Goal: Task Accomplishment & Management: Manage account settings

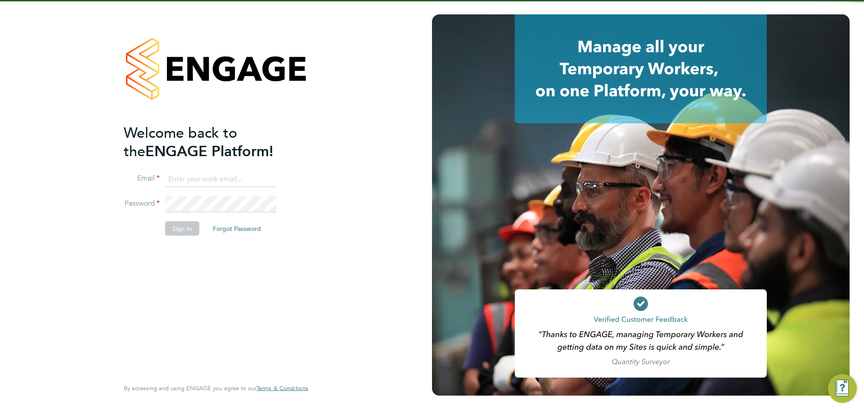
type input "[PERSON_NAME][EMAIL_ADDRESS][DOMAIN_NAME]"
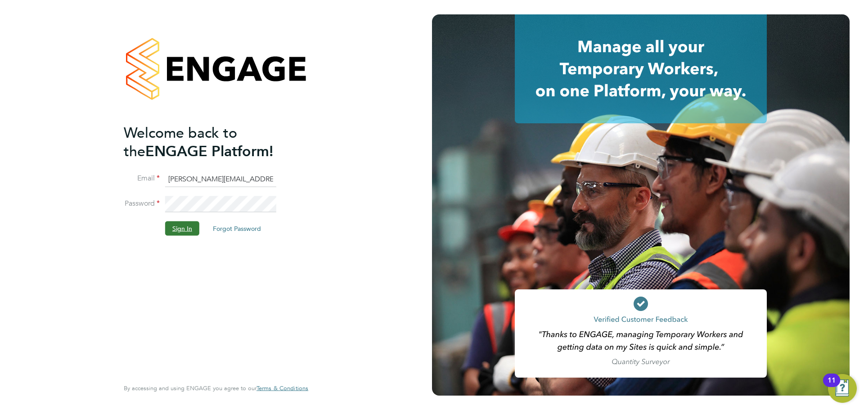
click at [175, 229] on button "Sign In" at bounding box center [182, 228] width 34 height 14
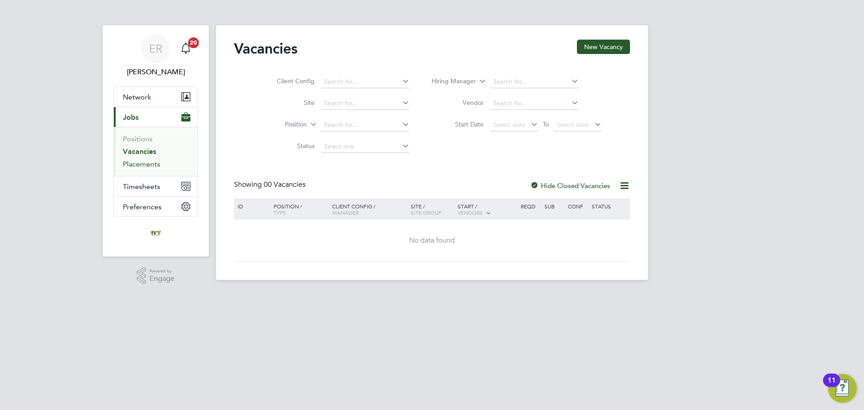
click at [144, 165] on link "Placements" at bounding box center [141, 164] width 37 height 9
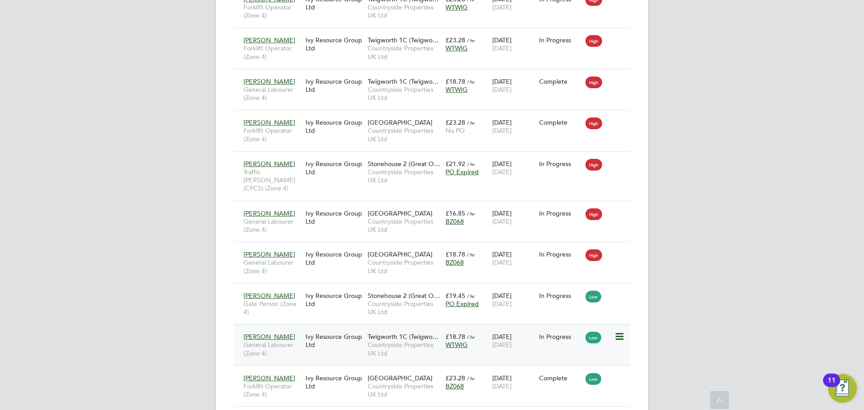
click at [618, 331] on icon at bounding box center [618, 336] width 9 height 11
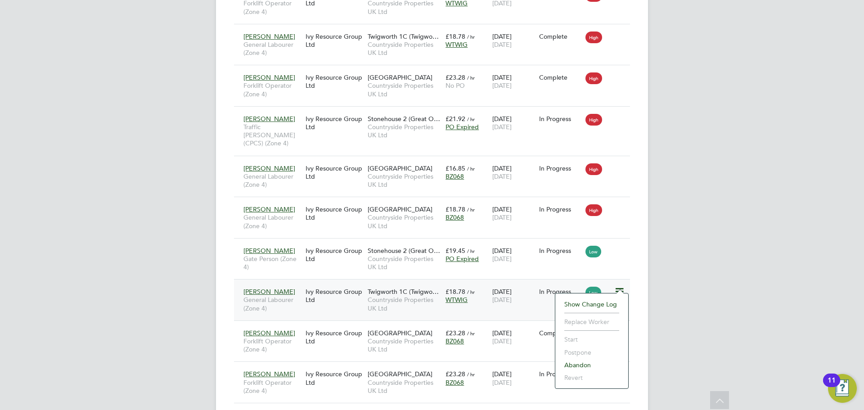
click at [590, 323] on li "Replace Worker" at bounding box center [592, 321] width 64 height 13
click at [496, 296] on span "12 Sep 2025" at bounding box center [501, 300] width 19 height 8
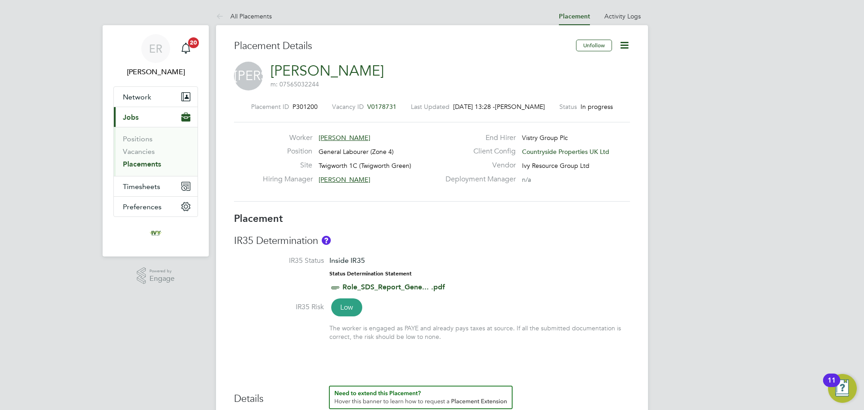
click at [627, 42] on icon at bounding box center [624, 45] width 11 height 11
click at [625, 19] on link "Activity Logs" at bounding box center [622, 16] width 36 height 8
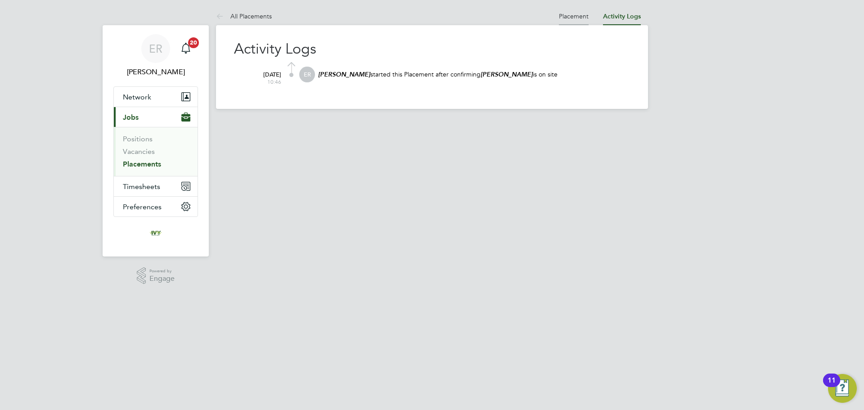
click at [575, 18] on link "Placement" at bounding box center [574, 16] width 30 height 8
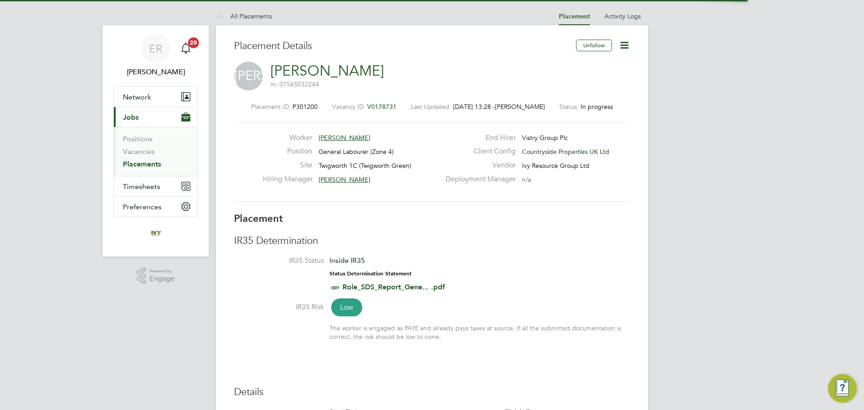
scroll to position [4, 4]
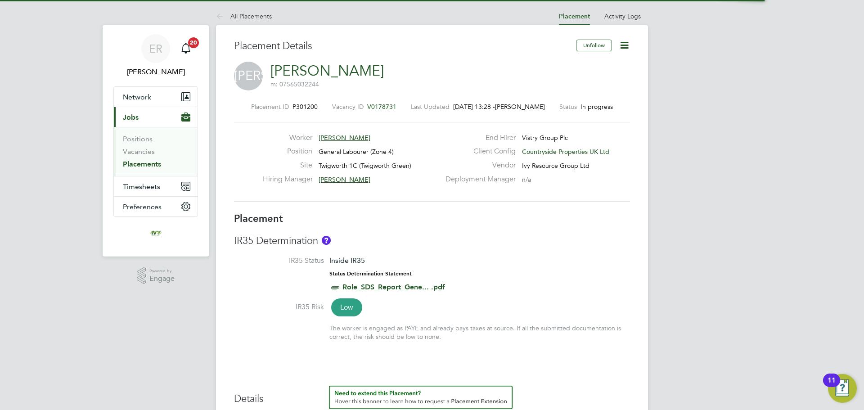
click at [628, 42] on icon at bounding box center [624, 45] width 11 height 11
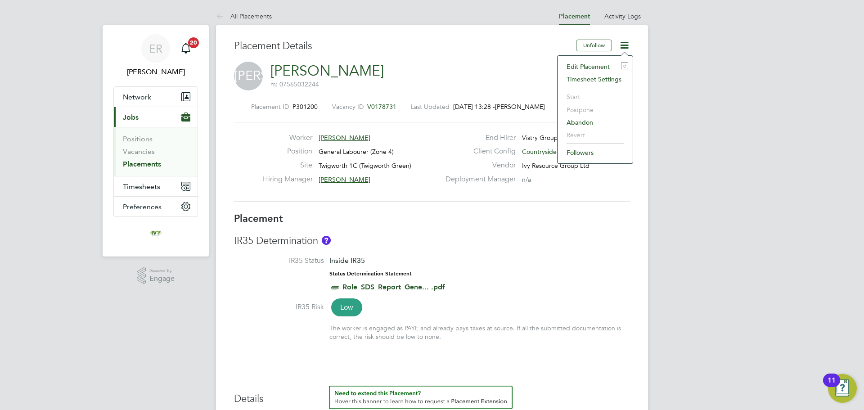
click at [589, 64] on li "Edit Placement e" at bounding box center [595, 66] width 66 height 13
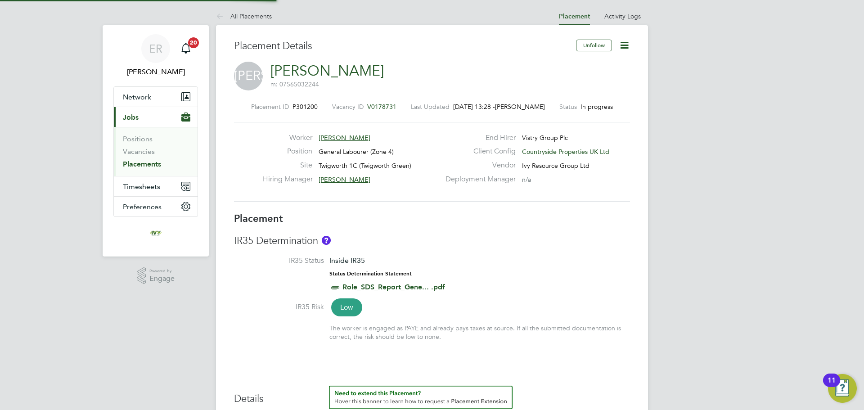
type input "Simon Jones"
type input "11 Aug 2025"
type input "12 Sep 2025"
type input "07:30"
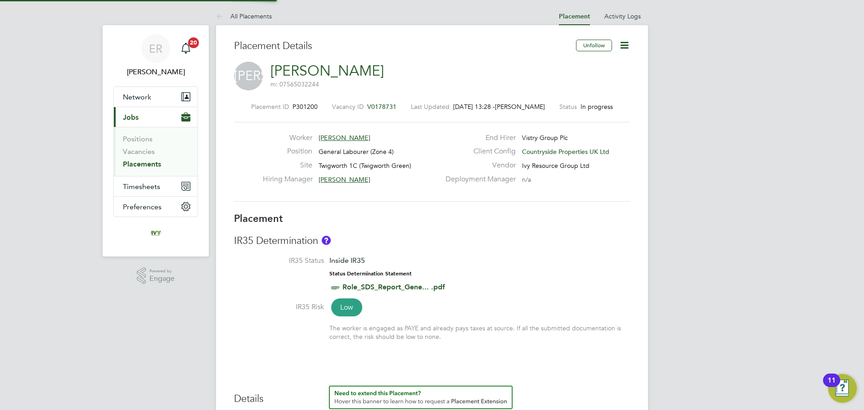
type input "16:30"
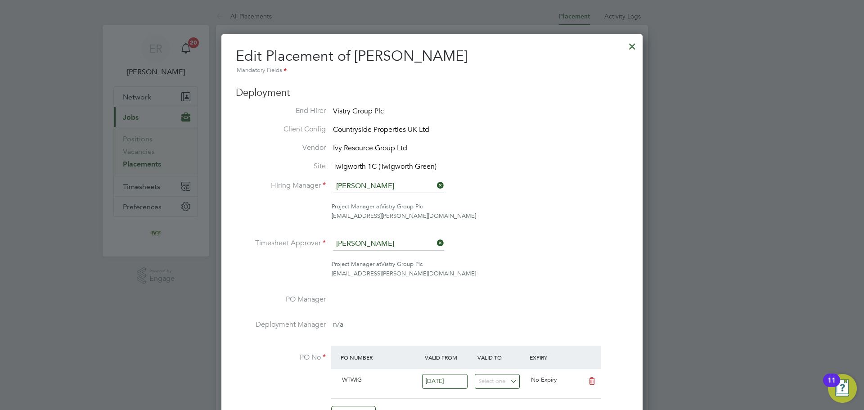
click at [632, 47] on div at bounding box center [632, 44] width 16 height 16
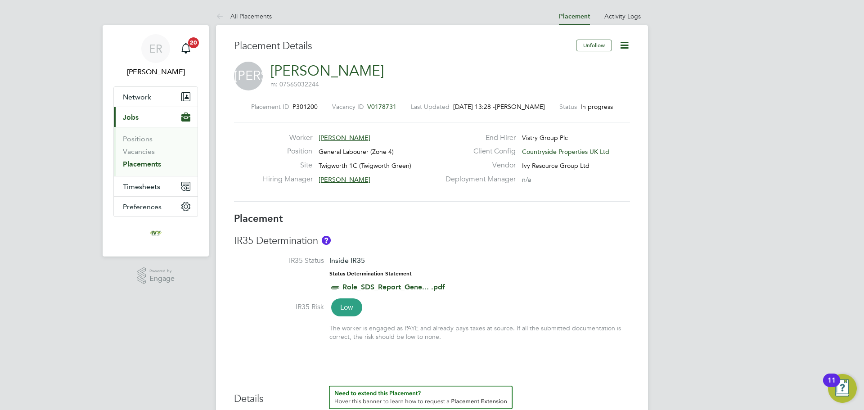
click at [623, 41] on icon at bounding box center [624, 45] width 11 height 11
click at [453, 172] on div "Vendor Ivy Resource Group Ltd" at bounding box center [536, 168] width 193 height 14
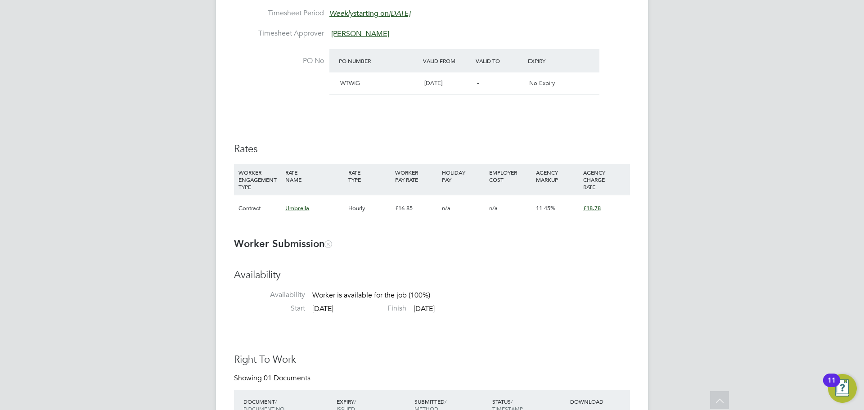
click at [329, 243] on icon at bounding box center [328, 243] width 7 height 7
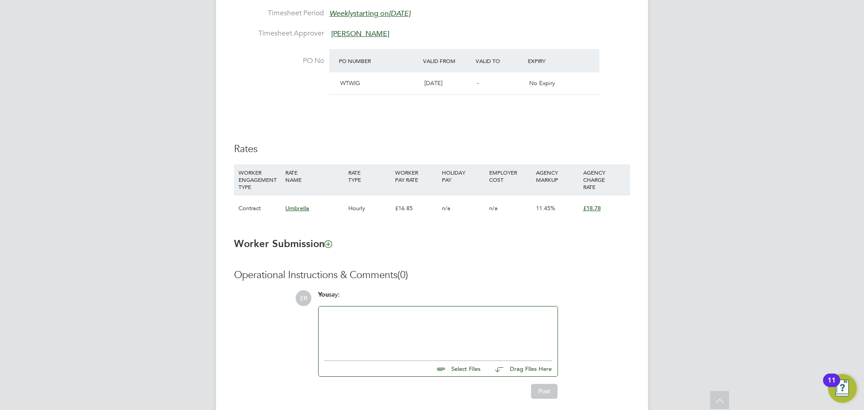
click at [331, 245] on icon at bounding box center [328, 243] width 7 height 7
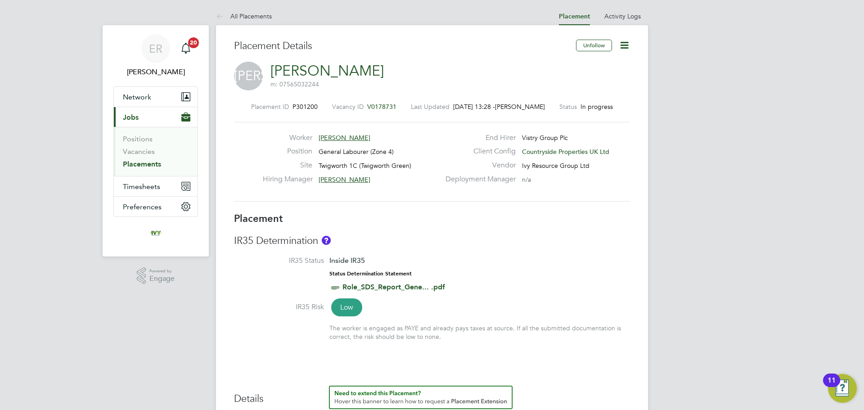
click at [581, 12] on li "Placement" at bounding box center [574, 16] width 31 height 18
click at [619, 44] on icon at bounding box center [624, 45] width 11 height 11
click at [588, 68] on li "Edit Placement e" at bounding box center [595, 66] width 66 height 13
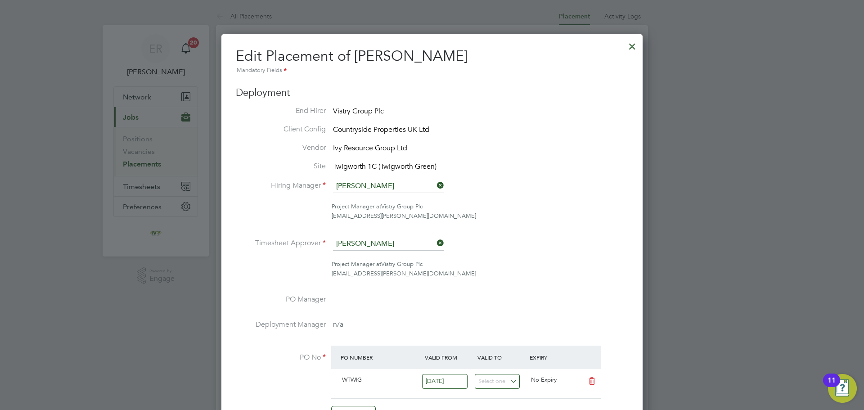
click at [637, 46] on div at bounding box center [632, 44] width 16 height 16
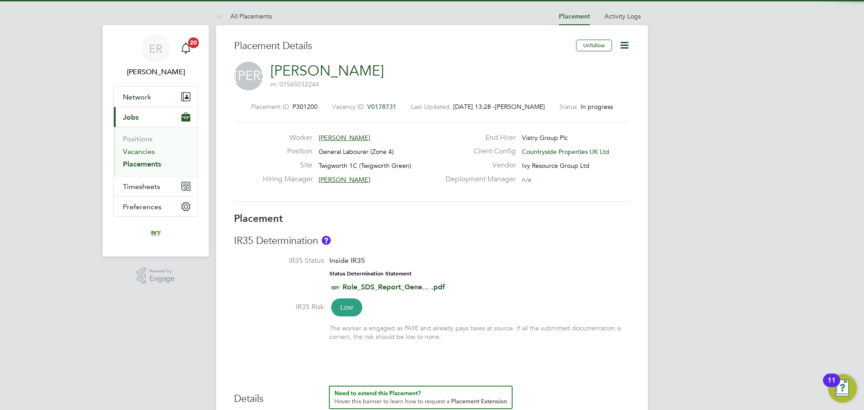
click at [149, 148] on link "Vacancies" at bounding box center [139, 151] width 32 height 9
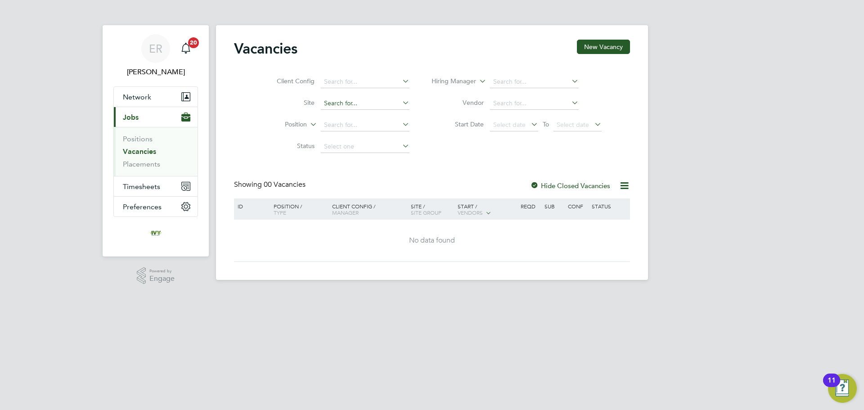
click at [363, 102] on input at bounding box center [365, 103] width 89 height 13
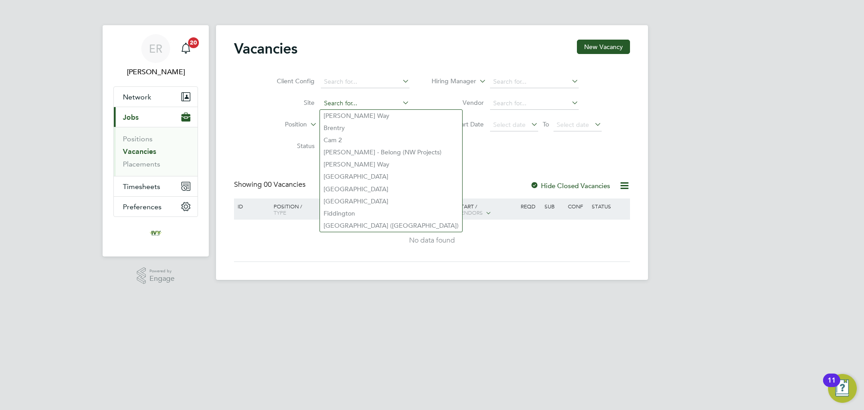
click at [349, 106] on input at bounding box center [365, 103] width 89 height 13
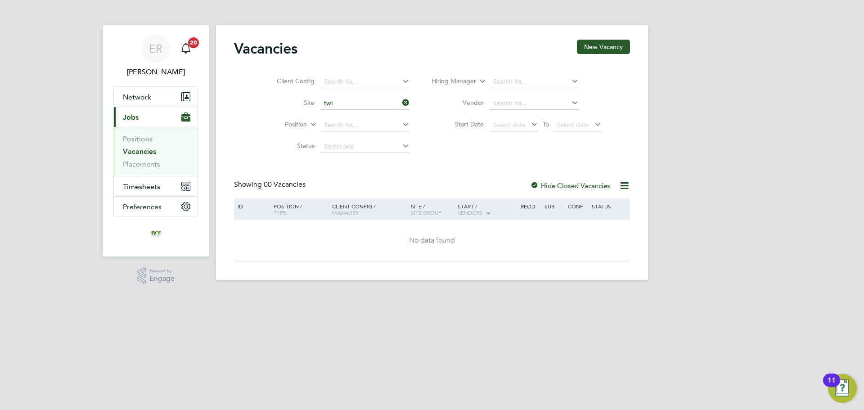
click at [347, 119] on li "Twi gworth 1C (Twigworth Green)" at bounding box center [371, 116] width 102 height 12
type input "Twigworth 1C (Twigworth Green)"
click at [595, 183] on label "Hide Closed Vacancies" at bounding box center [570, 185] width 80 height 9
click at [621, 184] on icon at bounding box center [624, 185] width 11 height 11
click at [601, 167] on div "Vacancies New Vacancy Client Config Site Twigworth 1C (Twigworth Green) Positio…" at bounding box center [432, 149] width 396 height 219
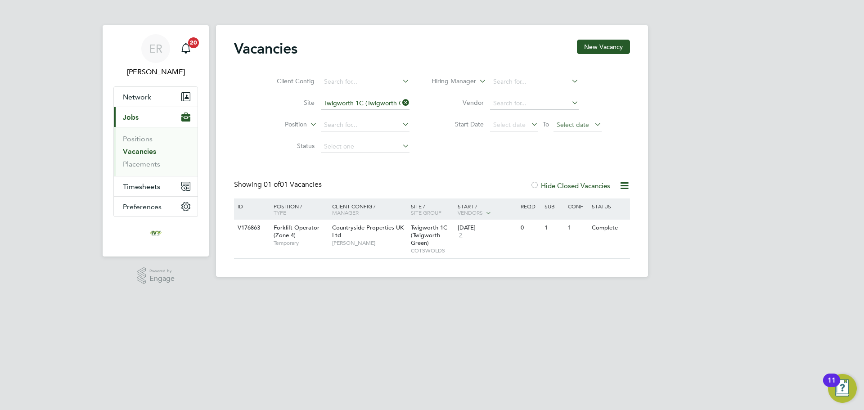
click at [563, 129] on span "Select date" at bounding box center [577, 125] width 48 height 12
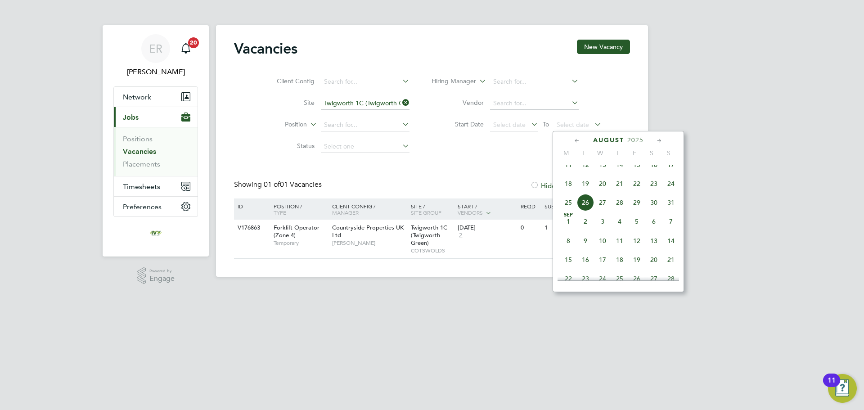
click at [675, 192] on span "24" at bounding box center [670, 183] width 17 height 17
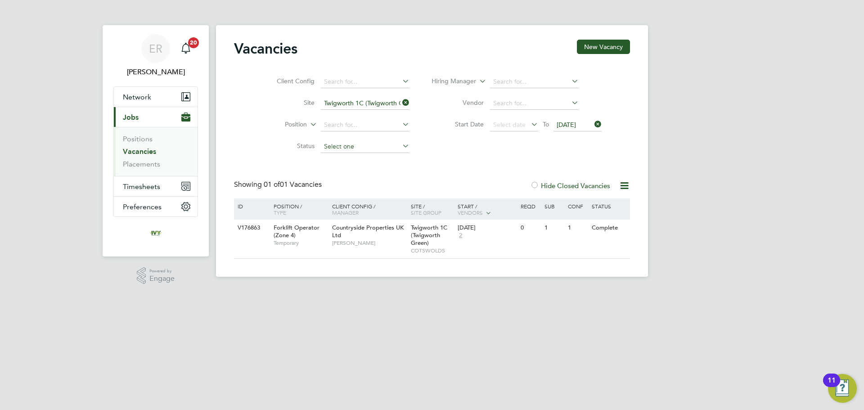
click at [358, 150] on input at bounding box center [365, 146] width 89 height 13
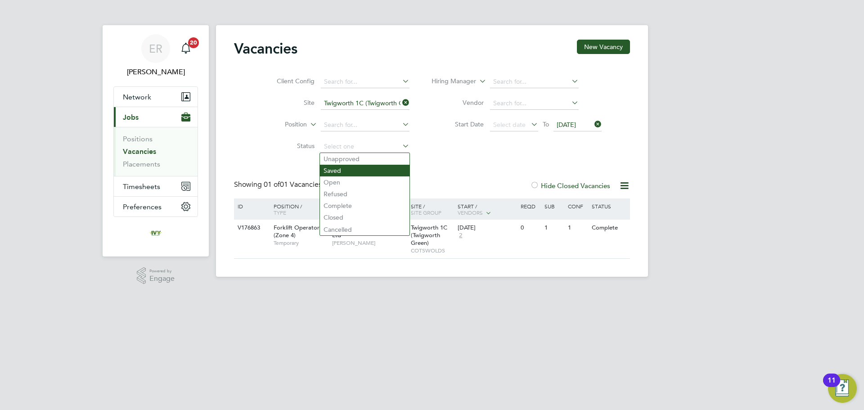
click at [361, 167] on li "Saved" at bounding box center [365, 171] width 90 height 12
type input "Saved"
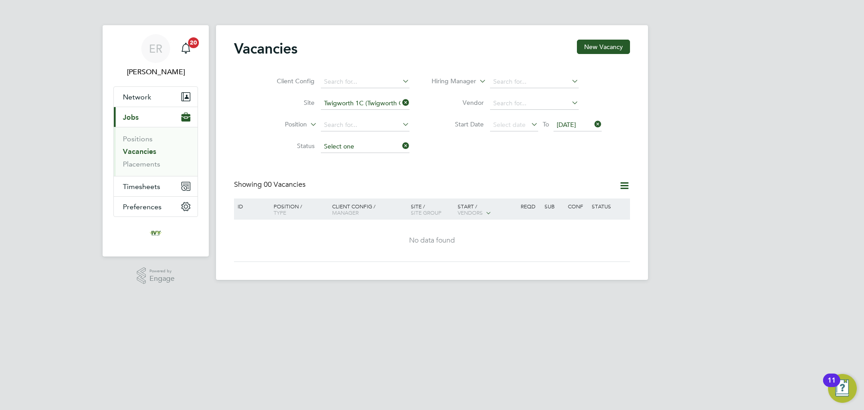
click at [371, 145] on input at bounding box center [365, 146] width 89 height 13
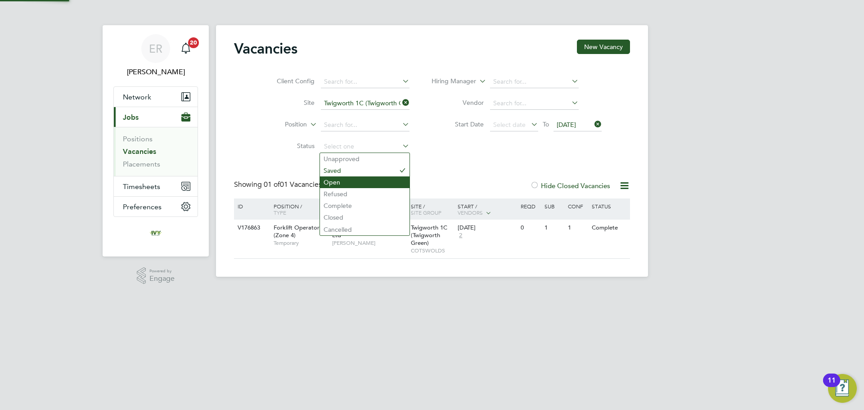
click at [357, 184] on li "Open" at bounding box center [365, 182] width 90 height 12
type input "Open"
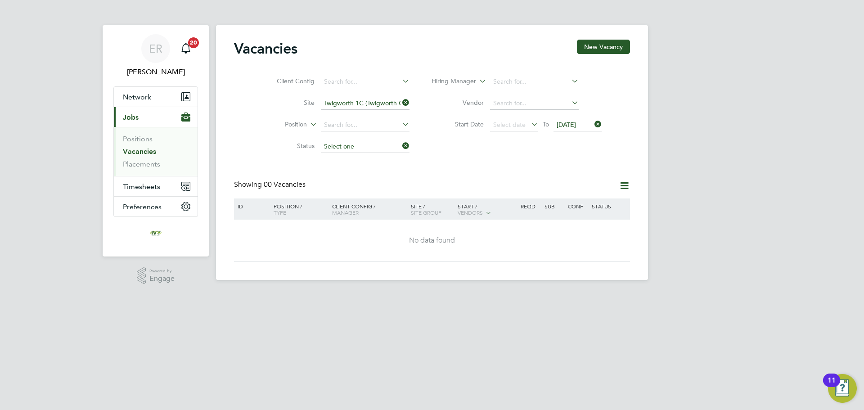
click at [364, 145] on input at bounding box center [365, 146] width 89 height 13
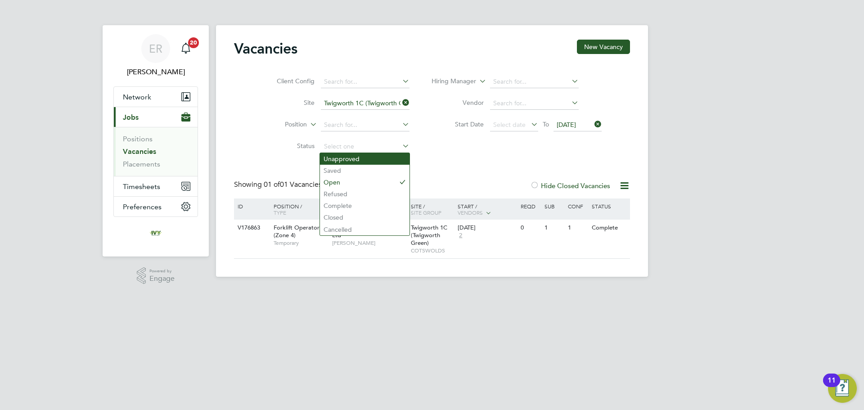
click at [351, 161] on li "Unapproved" at bounding box center [365, 159] width 90 height 12
type input "Unapproved"
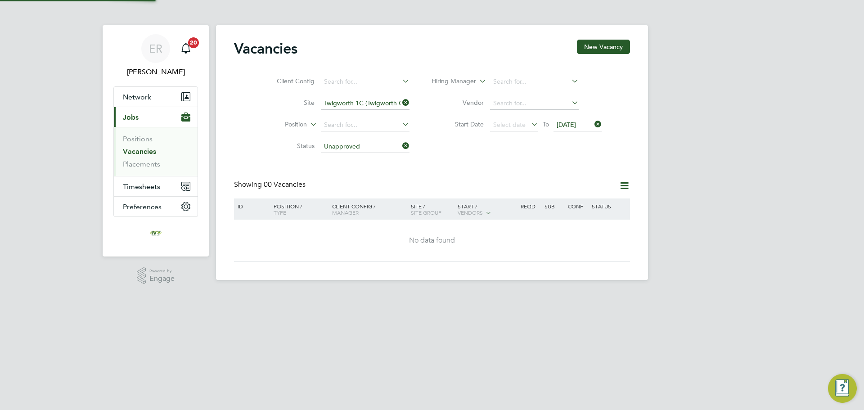
click at [357, 149] on input "Unapproved" at bounding box center [365, 146] width 89 height 13
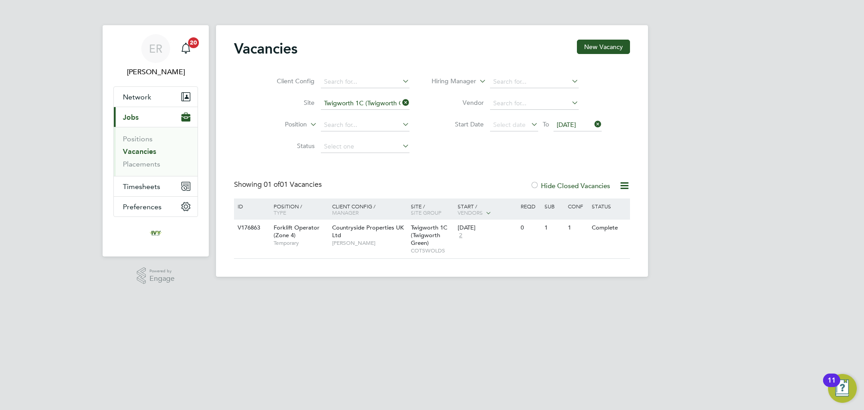
click at [348, 179] on li "Open" at bounding box center [365, 182] width 90 height 12
type input "Open"
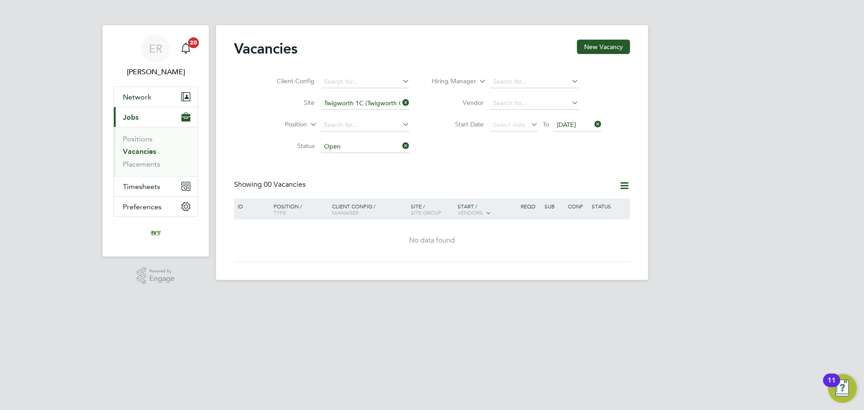
click at [400, 146] on icon at bounding box center [400, 145] width 0 height 13
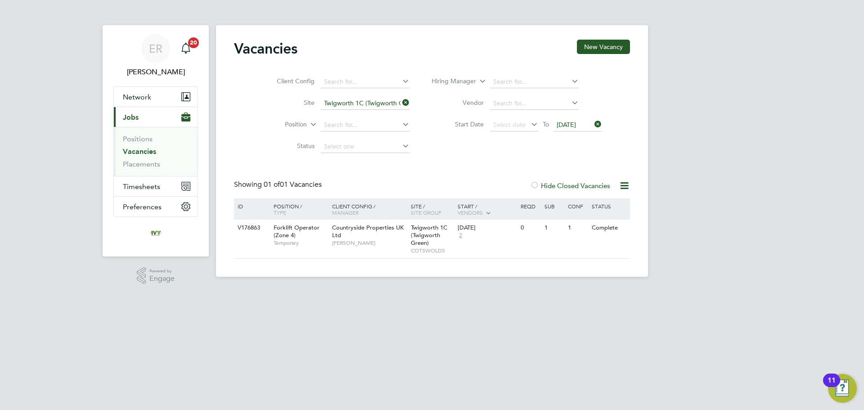
click at [593, 126] on icon at bounding box center [593, 124] width 0 height 13
click at [140, 167] on link "Placements" at bounding box center [141, 164] width 37 height 9
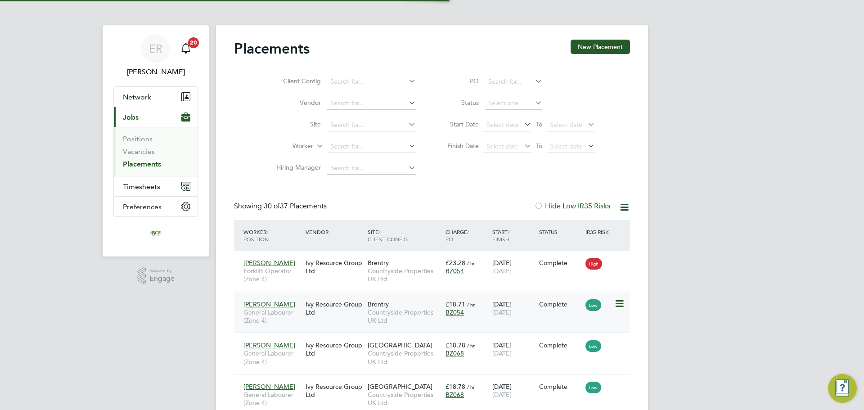
scroll to position [34, 78]
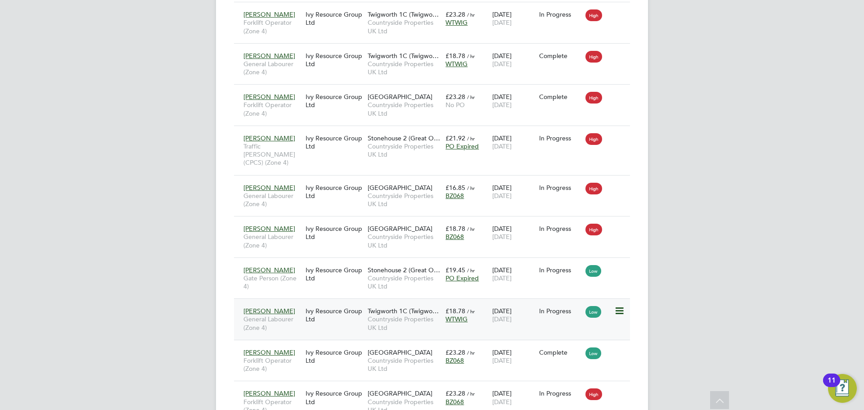
click at [618, 305] on icon at bounding box center [618, 310] width 9 height 11
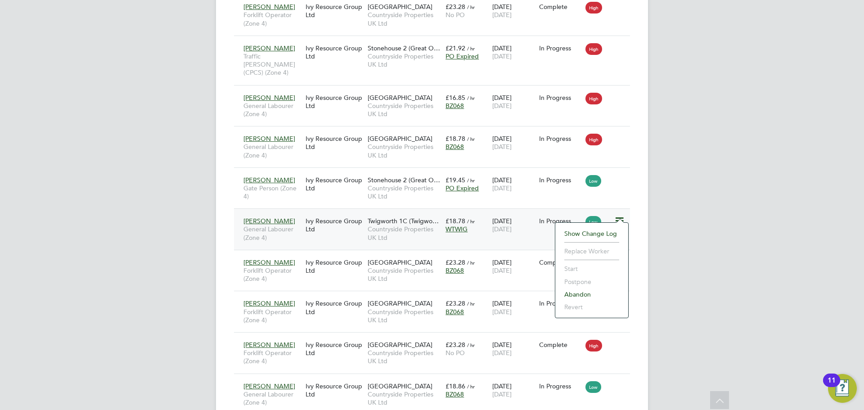
click at [499, 225] on span "12 Sep 2025" at bounding box center [501, 229] width 19 height 8
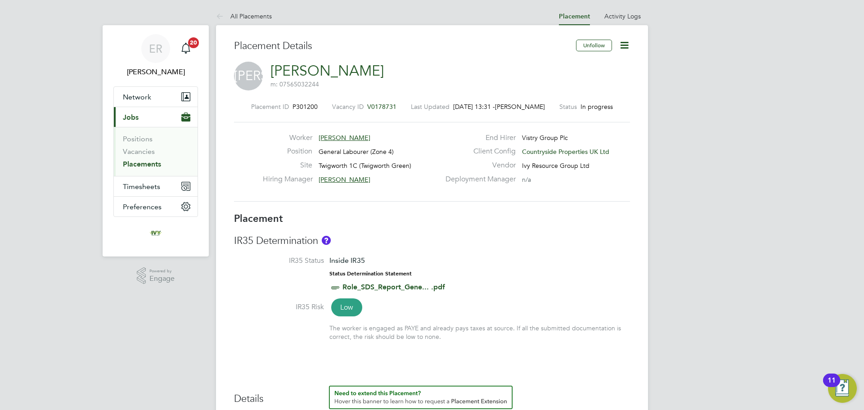
click at [378, 106] on span "V0178731" at bounding box center [381, 107] width 29 height 8
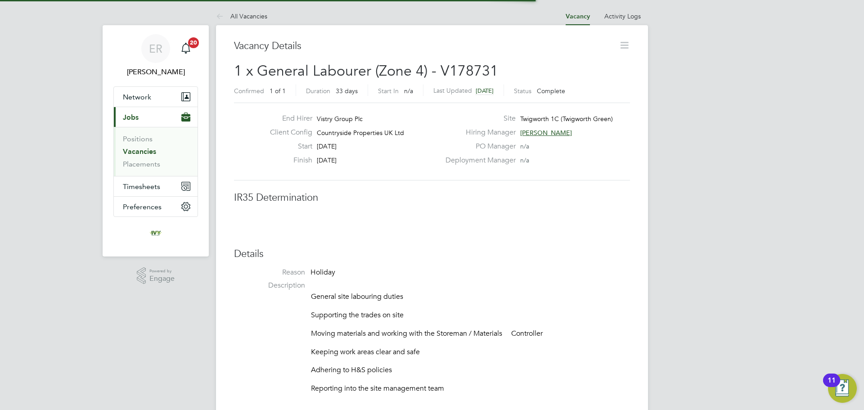
scroll to position [4, 4]
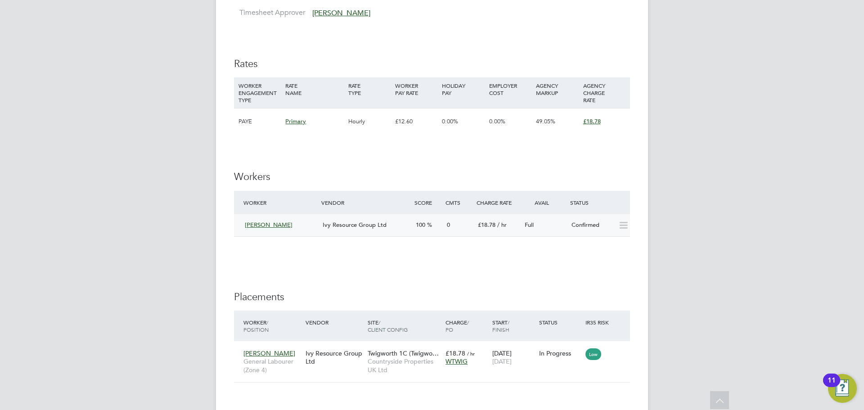
click at [628, 226] on icon at bounding box center [623, 225] width 11 height 7
click at [601, 262] on div "IR35 Determination IR35 Status Inside IR35 Status Determination Statement Role_…" at bounding box center [432, 74] width 396 height 1027
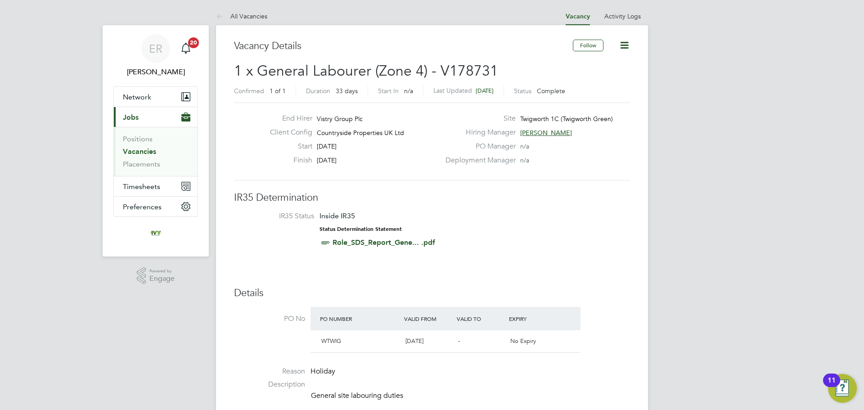
click at [621, 41] on icon at bounding box center [624, 45] width 11 height 11
click at [613, 77] on li "Update Status" at bounding box center [602, 79] width 52 height 13
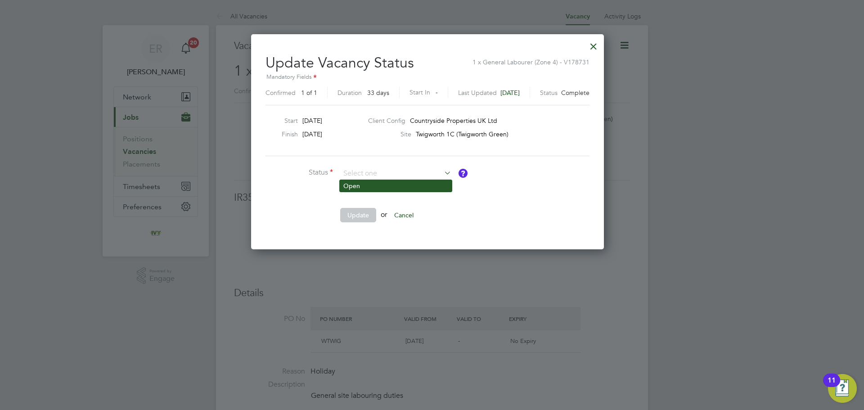
click at [367, 187] on li "Open" at bounding box center [396, 186] width 112 height 12
type input "Open"
click at [355, 215] on button "Update" at bounding box center [358, 215] width 36 height 14
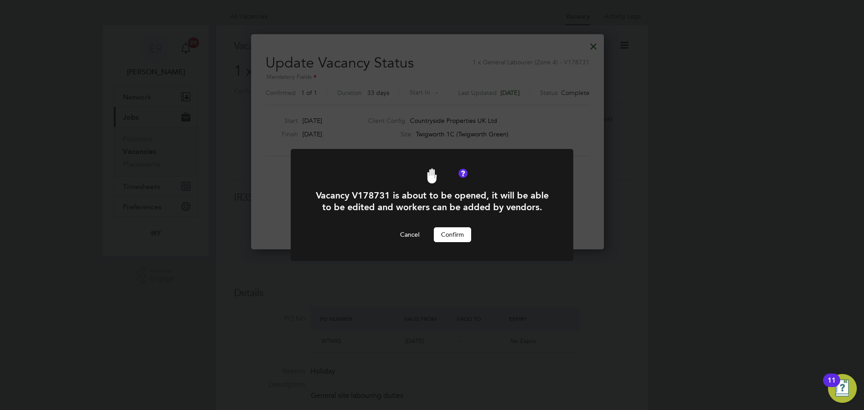
click at [444, 234] on button "Confirm" at bounding box center [452, 234] width 37 height 14
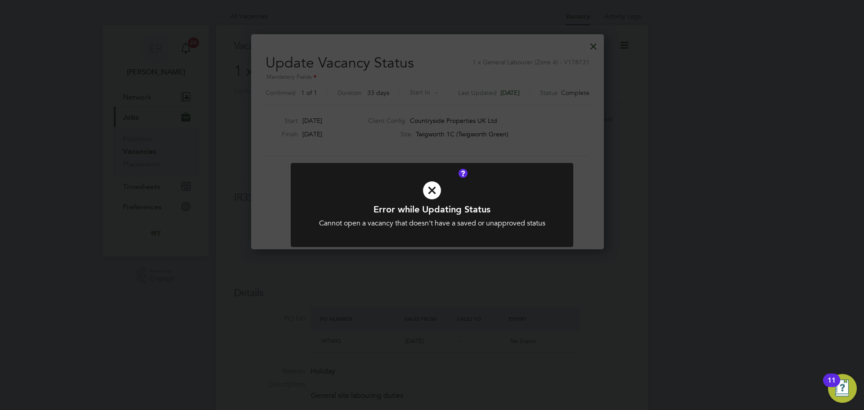
click at [434, 193] on icon at bounding box center [432, 190] width 234 height 35
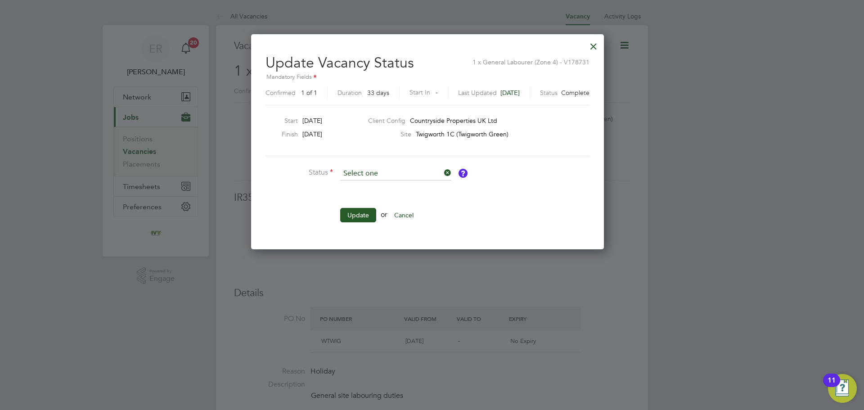
click at [359, 171] on input at bounding box center [395, 173] width 111 height 13
click at [442, 173] on icon at bounding box center [442, 172] width 0 height 13
click at [409, 172] on input at bounding box center [395, 173] width 111 height 13
click at [395, 185] on li "Open" at bounding box center [396, 186] width 112 height 12
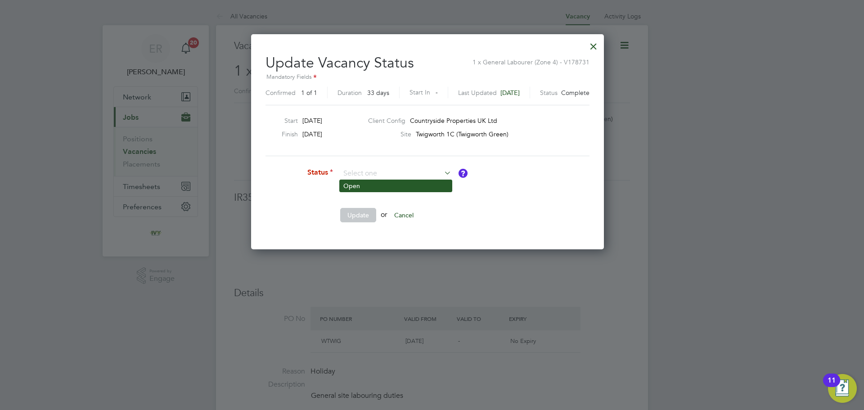
type input "Open"
click at [357, 219] on button "Update" at bounding box center [358, 215] width 36 height 14
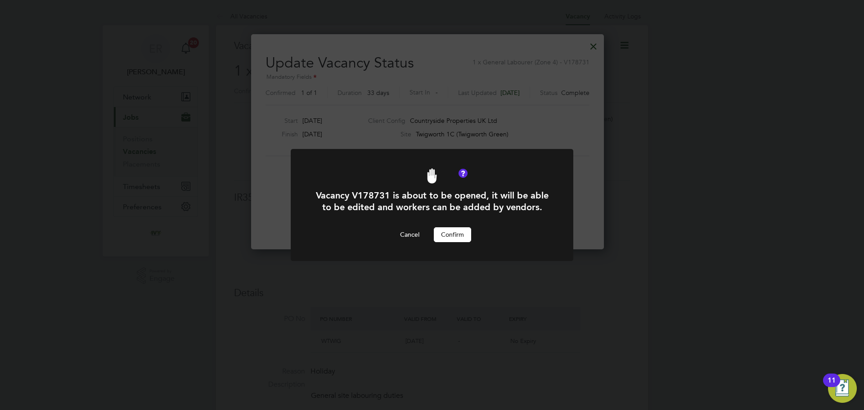
click at [444, 235] on button "Confirm" at bounding box center [452, 234] width 37 height 14
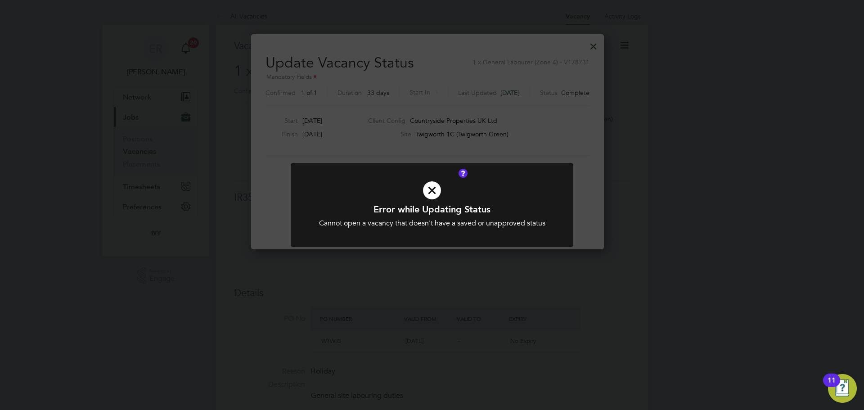
click at [432, 186] on icon at bounding box center [432, 190] width 234 height 35
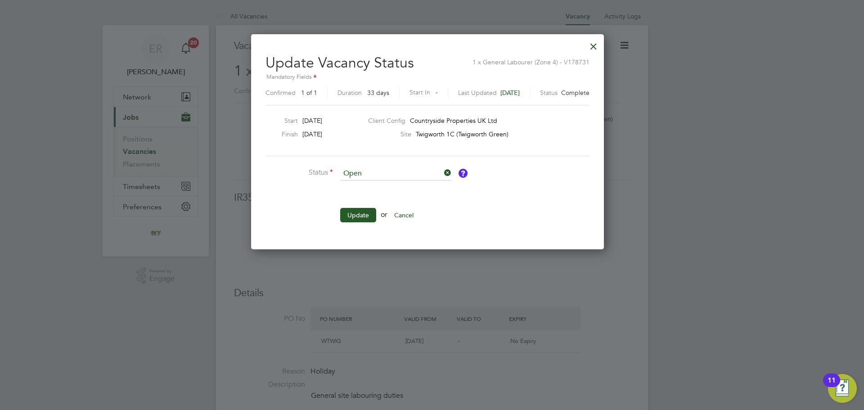
click at [598, 45] on div at bounding box center [593, 44] width 16 height 16
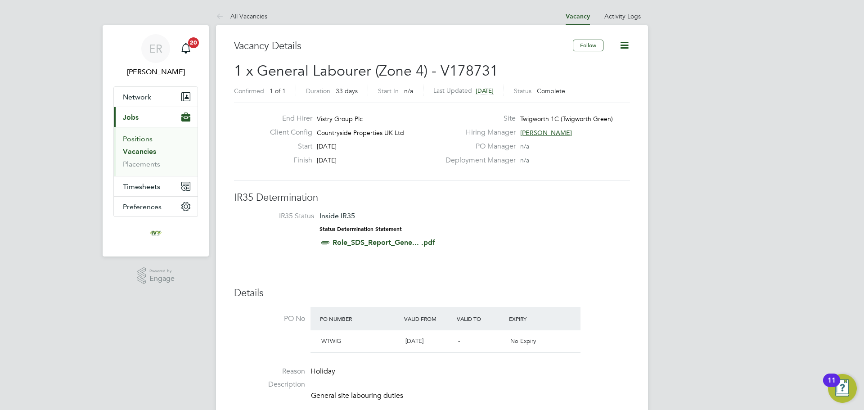
click at [137, 139] on link "Positions" at bounding box center [138, 139] width 30 height 9
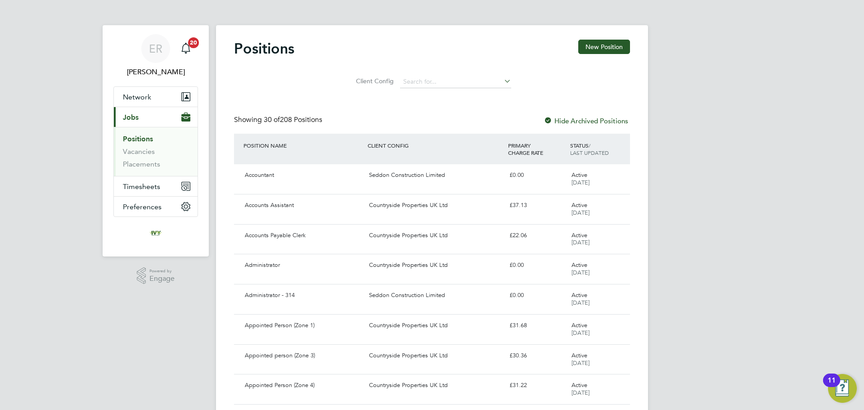
click at [147, 156] on li "Vacancies" at bounding box center [156, 153] width 67 height 13
click at [146, 153] on link "Vacancies" at bounding box center [139, 151] width 32 height 9
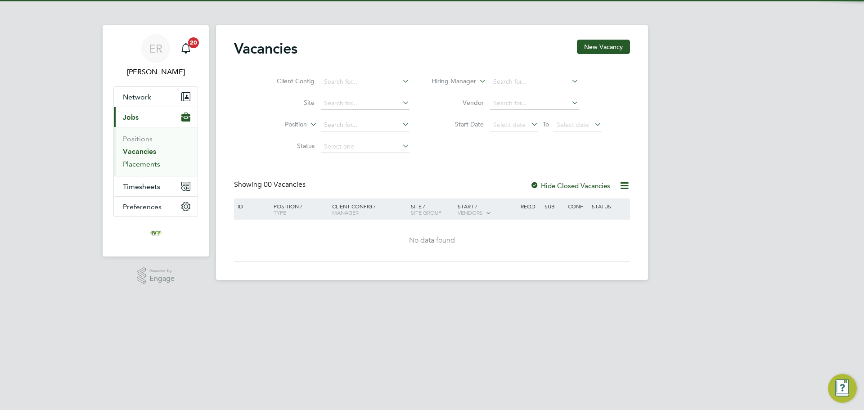
click at [143, 164] on link "Placements" at bounding box center [141, 164] width 37 height 9
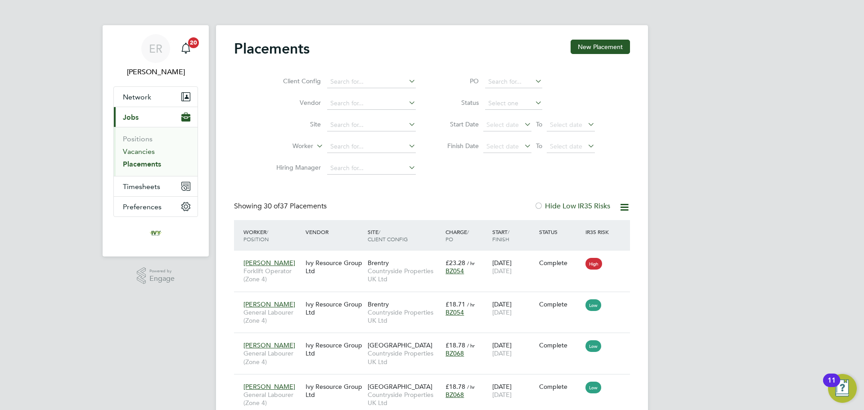
click at [129, 151] on link "Vacancies" at bounding box center [139, 151] width 32 height 9
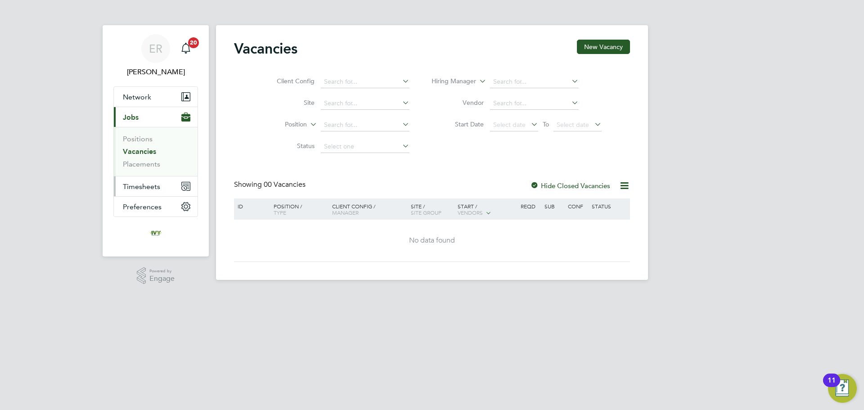
click at [147, 186] on span "Timesheets" at bounding box center [141, 186] width 37 height 9
click at [145, 185] on span "Timesheets" at bounding box center [141, 186] width 37 height 9
click at [152, 157] on link "Timesheets" at bounding box center [141, 159] width 37 height 9
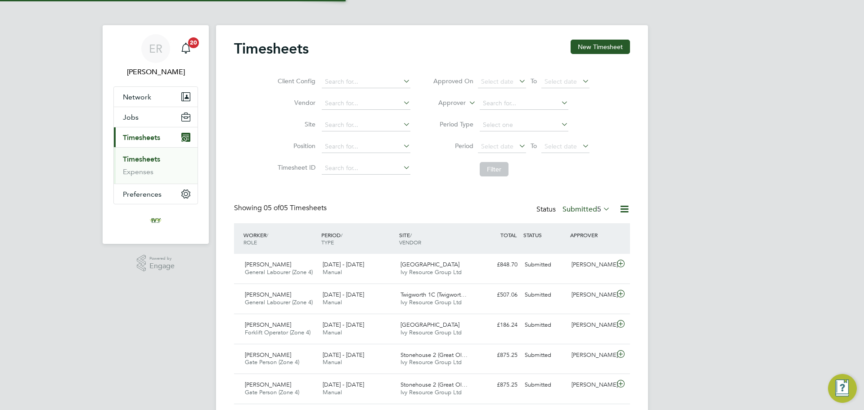
scroll to position [23, 78]
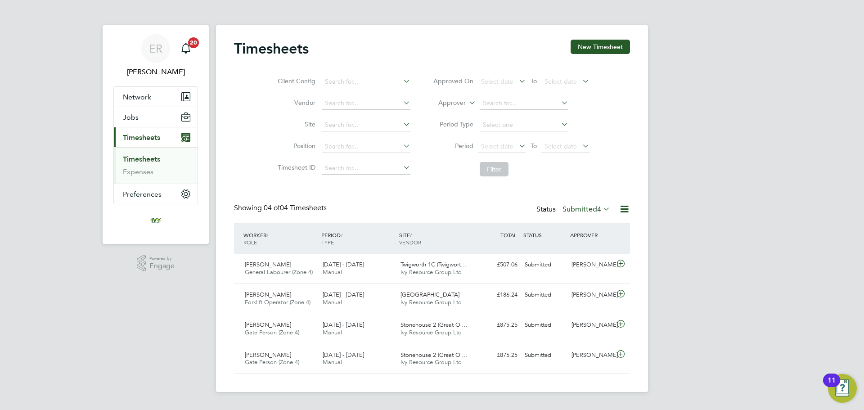
click at [601, 210] on icon at bounding box center [601, 208] width 0 height 13
click at [588, 262] on li "Approved" at bounding box center [579, 263] width 41 height 13
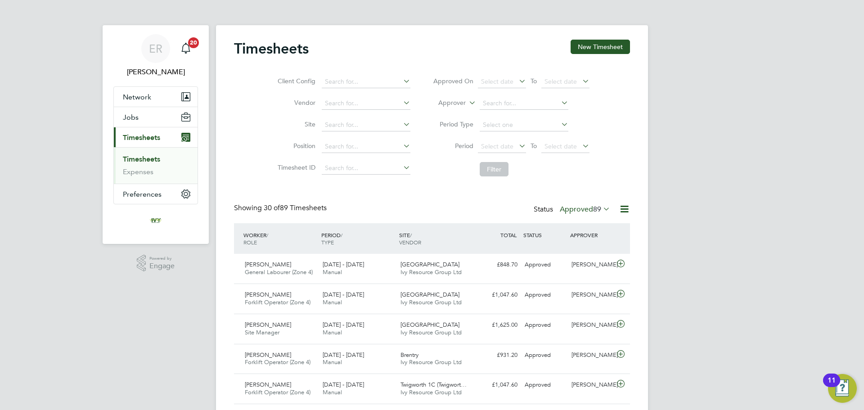
click at [600, 212] on span "89" at bounding box center [597, 209] width 8 height 9
click at [583, 250] on li "Submitted" at bounding box center [578, 250] width 41 height 13
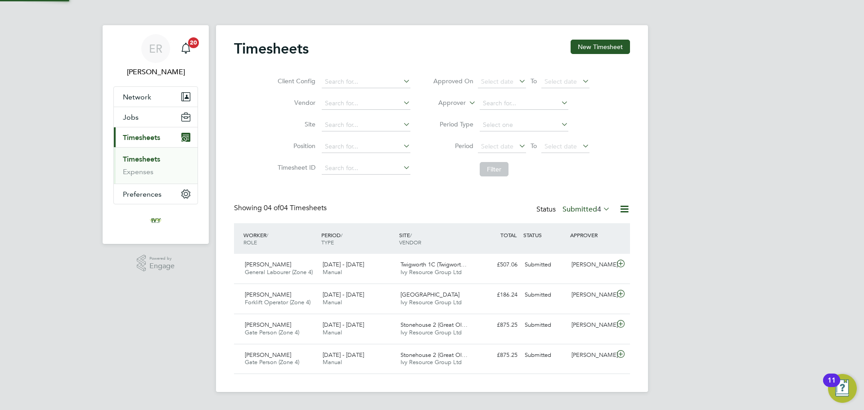
scroll to position [23, 78]
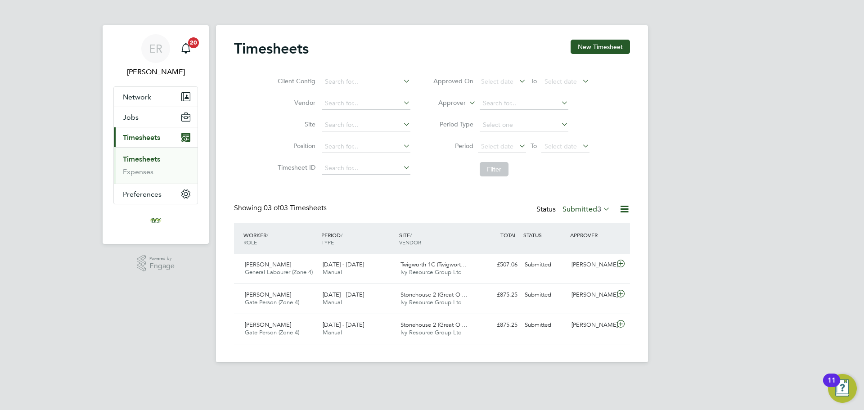
click at [589, 207] on label "Submitted 3" at bounding box center [586, 209] width 48 height 9
click at [587, 262] on li "Approved" at bounding box center [579, 263] width 41 height 13
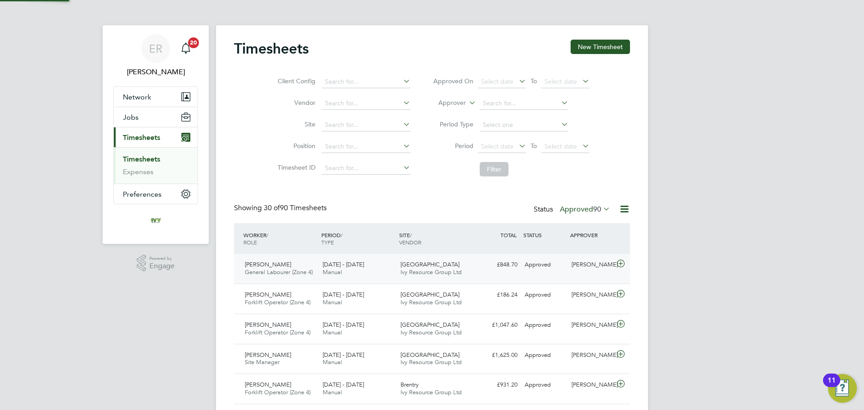
scroll to position [23, 78]
click at [593, 209] on span "90" at bounding box center [597, 209] width 8 height 9
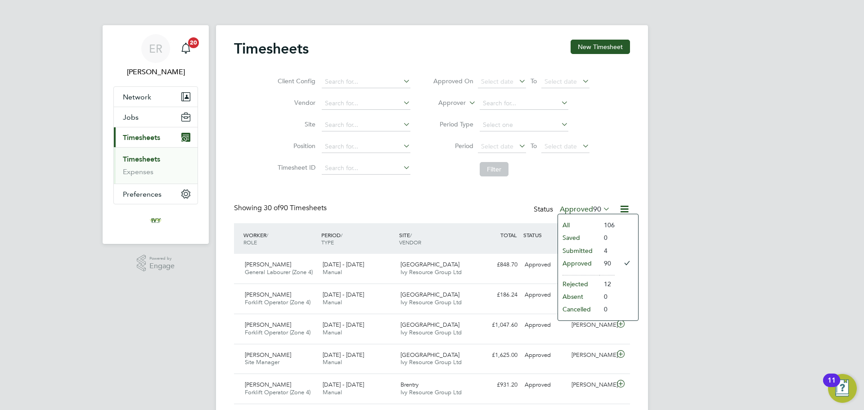
click at [591, 249] on li "Submitted" at bounding box center [578, 250] width 41 height 13
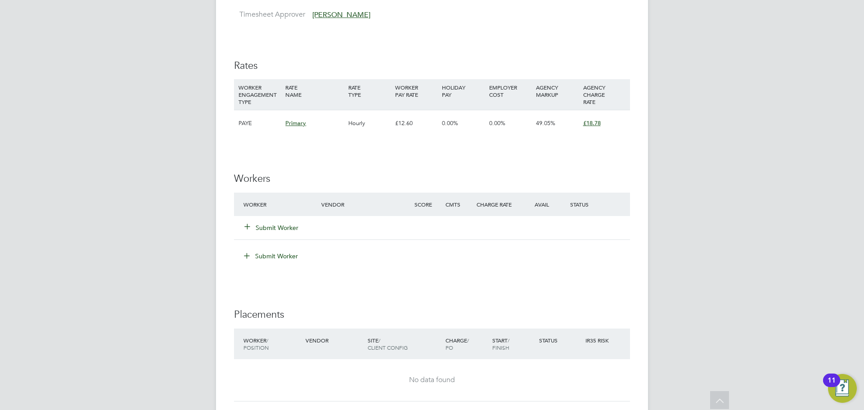
scroll to position [630, 0]
click at [281, 227] on button "Submit Worker" at bounding box center [272, 225] width 54 height 9
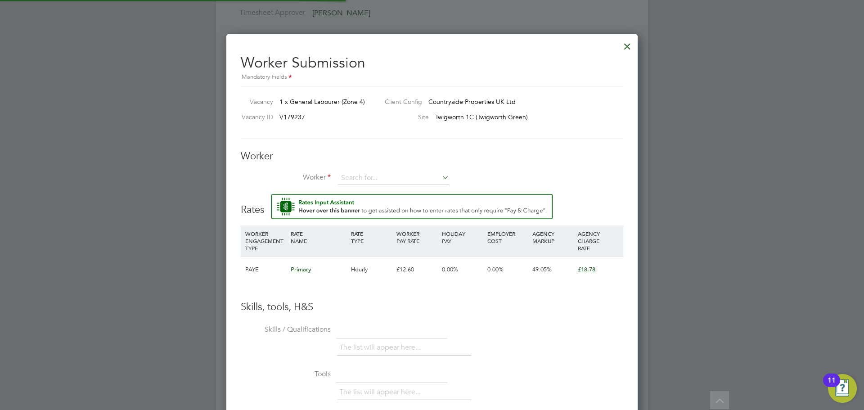
scroll to position [4, 4]
click at [356, 177] on input at bounding box center [393, 177] width 111 height 13
type input "c"
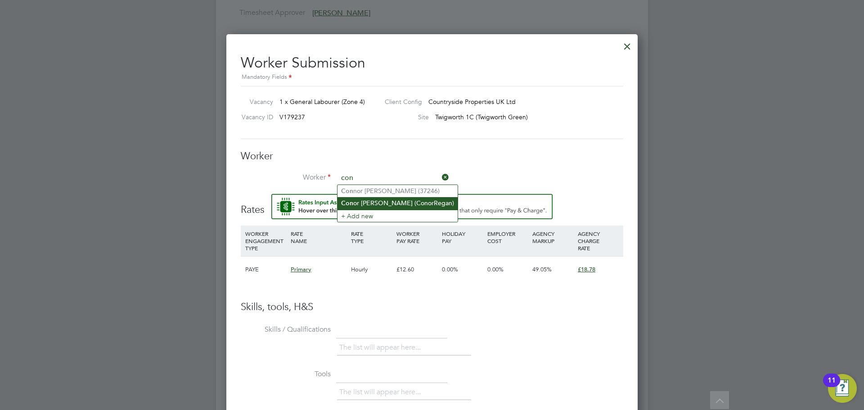
click at [365, 202] on li "Con or Regan (ConorRegan)" at bounding box center [397, 203] width 120 height 12
type input "Conor Regan (ConorRegan)"
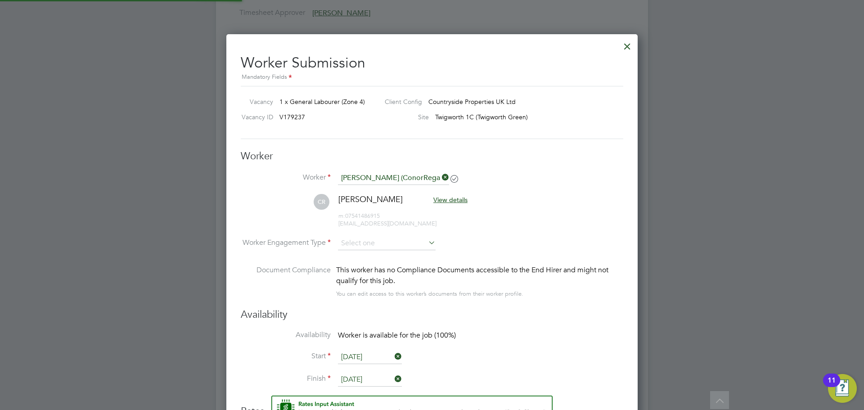
scroll to position [757, 412]
click at [370, 246] on input at bounding box center [387, 243] width 98 height 13
click at [364, 252] on li "Contract" at bounding box center [386, 256] width 99 height 12
type input "Contract"
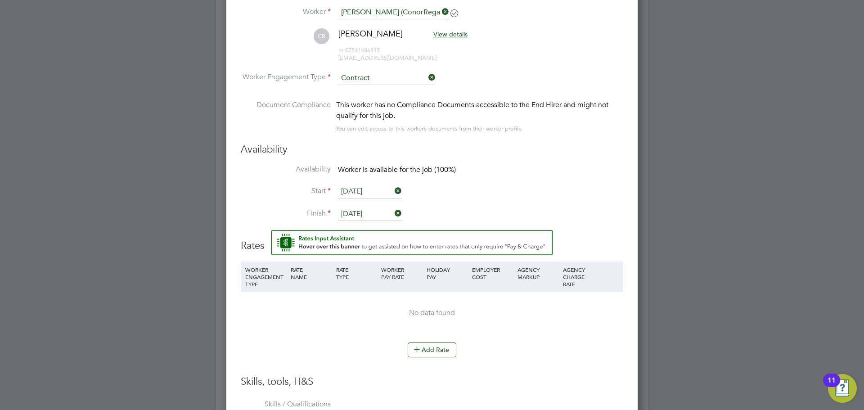
click at [368, 195] on input "21 Aug 2025" at bounding box center [370, 191] width 64 height 13
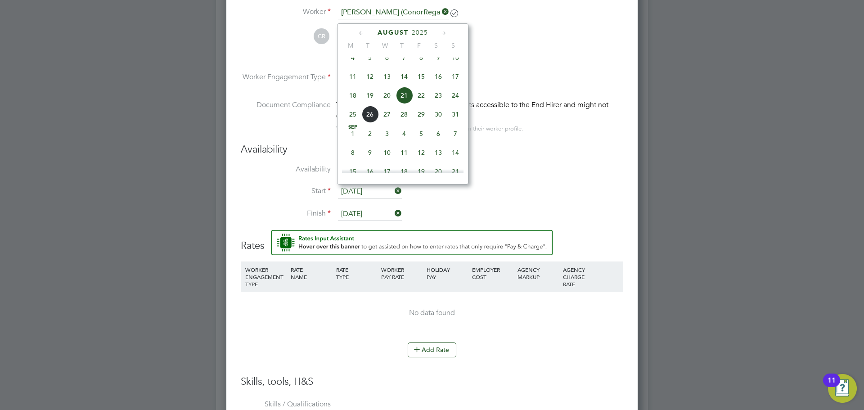
click at [493, 202] on li "Start 21 Aug 2025" at bounding box center [432, 196] width 382 height 22
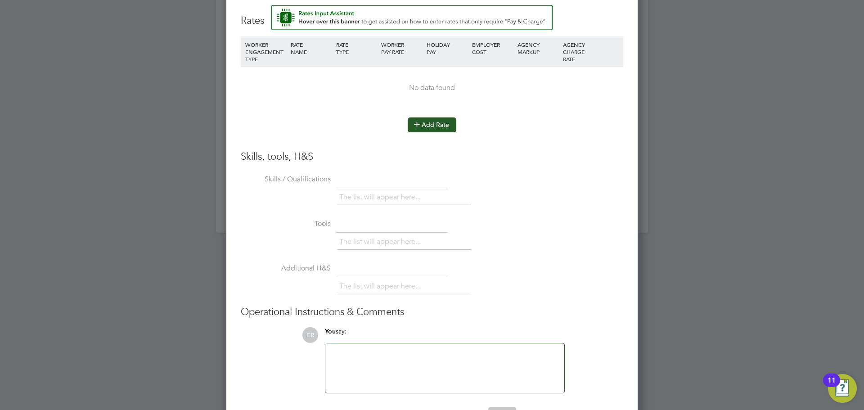
click at [425, 128] on button "Add Rate" at bounding box center [432, 124] width 49 height 14
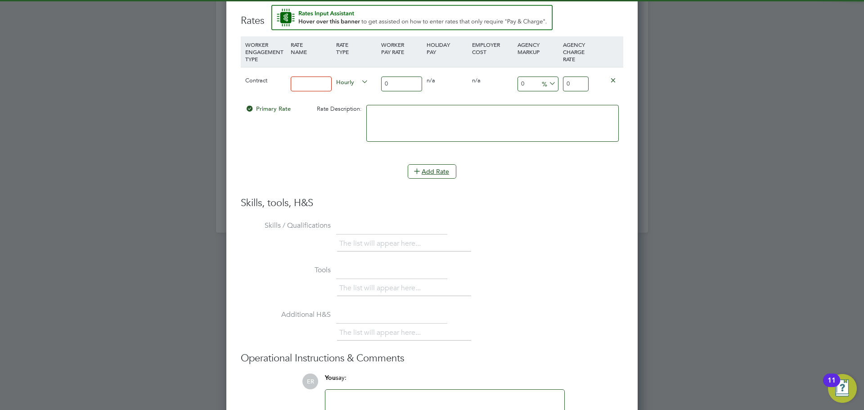
click at [321, 83] on input at bounding box center [311, 83] width 41 height 15
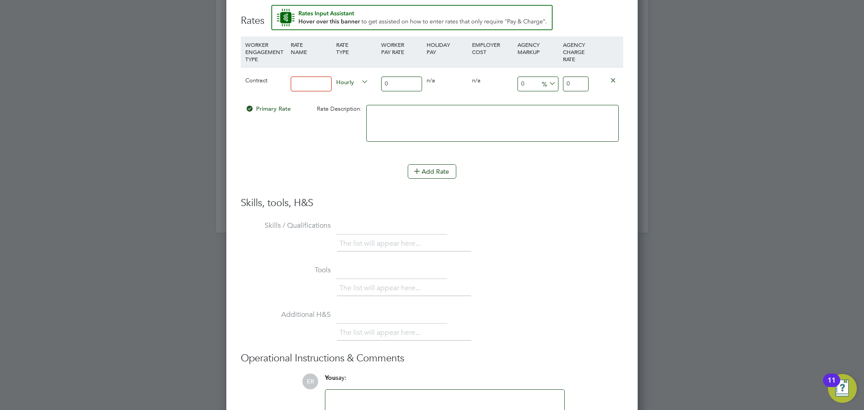
type input "Contract"
click at [396, 76] on input "0" at bounding box center [401, 83] width 41 height 15
drag, startPoint x: 394, startPoint y: 80, endPoint x: 373, endPoint y: 84, distance: 20.6
click at [373, 84] on div "Contract Contract Hourly 0 0 n/a 0 n/a 0 0 % 0" at bounding box center [432, 83] width 382 height 33
type input "1"
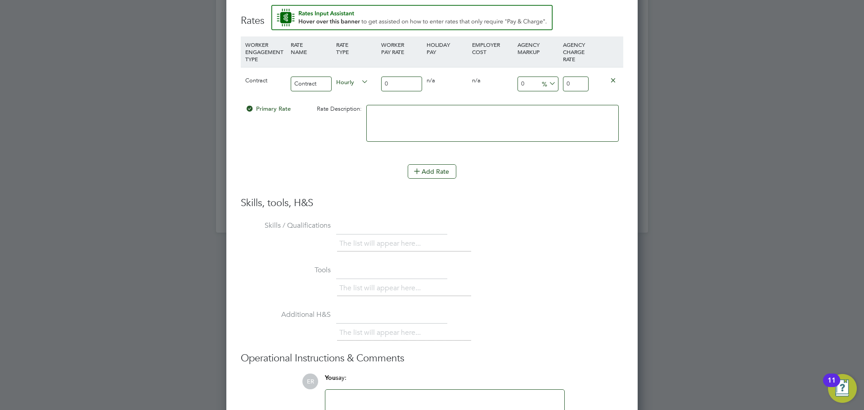
type input "1"
type input "16"
type input "16.00"
click at [575, 80] on input "16" at bounding box center [576, 83] width 26 height 15
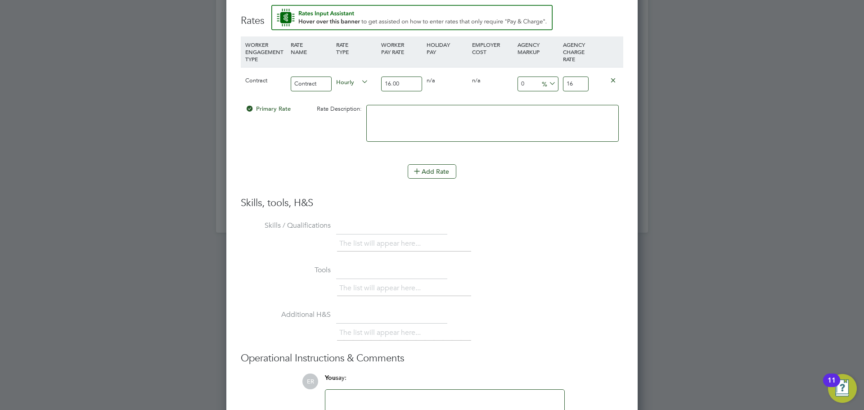
drag, startPoint x: 575, startPoint y: 80, endPoint x: 561, endPoint y: 82, distance: 14.6
click at [561, 82] on div "16" at bounding box center [576, 83] width 30 height 33
click at [566, 82] on input "16" at bounding box center [576, 83] width 26 height 15
type input "-93.75"
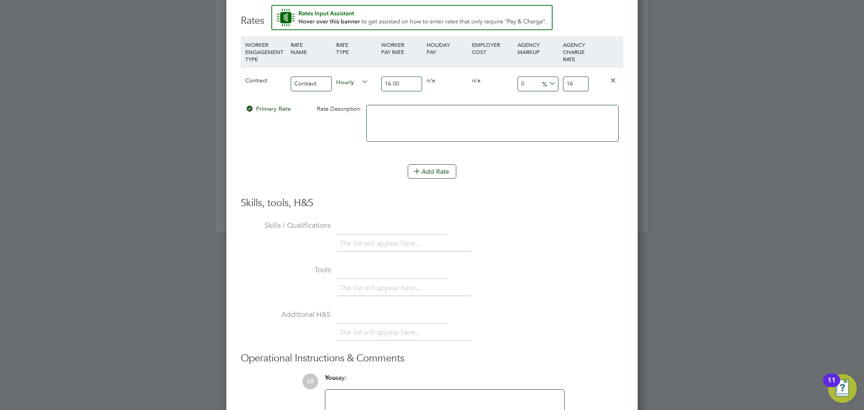
type input "1"
type input "12.5"
type input "18"
type input "16.875"
type input "18.7"
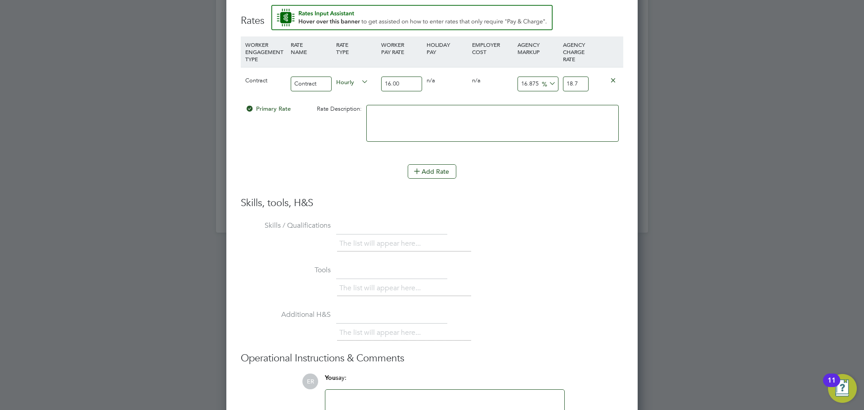
type input "17.375"
type input "18.78"
click at [585, 189] on li "WORKER ENGAGEMENT TYPE RATE NAME RATE TYPE WORKER PAY RATE HOLIDAY PAY EMPLOYER…" at bounding box center [432, 116] width 382 height 160
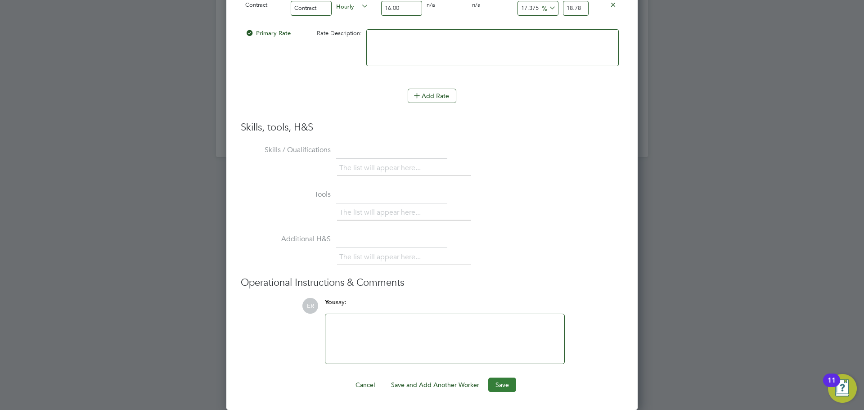
click at [508, 389] on button "Save" at bounding box center [502, 384] width 28 height 14
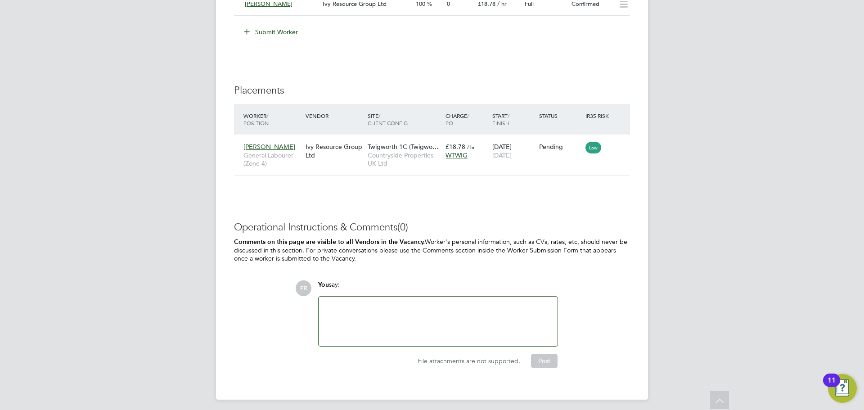
scroll to position [854, 0]
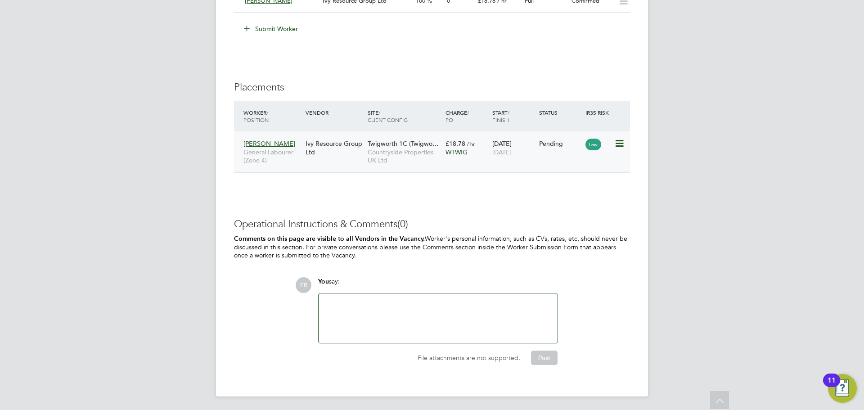
click at [615, 142] on icon at bounding box center [618, 143] width 9 height 11
click at [569, 199] on li "Start" at bounding box center [592, 199] width 64 height 13
type input "Paul Willis"
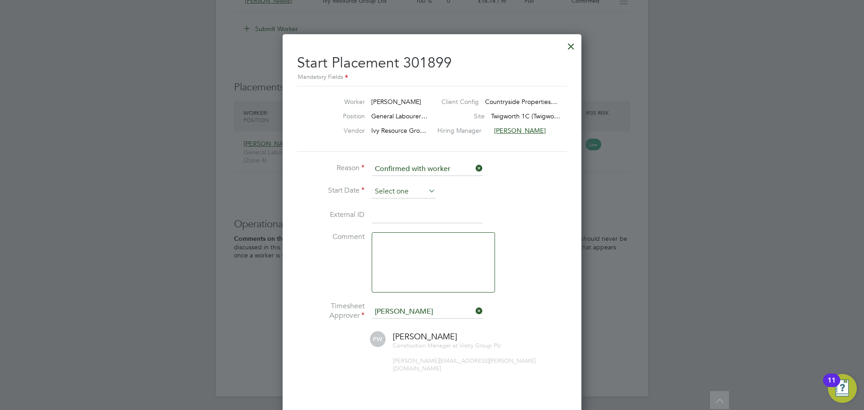
click at [385, 190] on input at bounding box center [404, 191] width 64 height 13
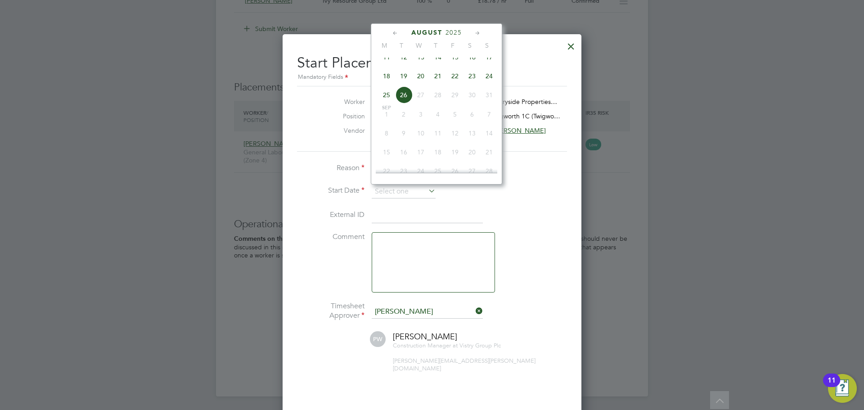
click at [441, 83] on span "21" at bounding box center [437, 75] width 17 height 17
type input "21 Aug 2025"
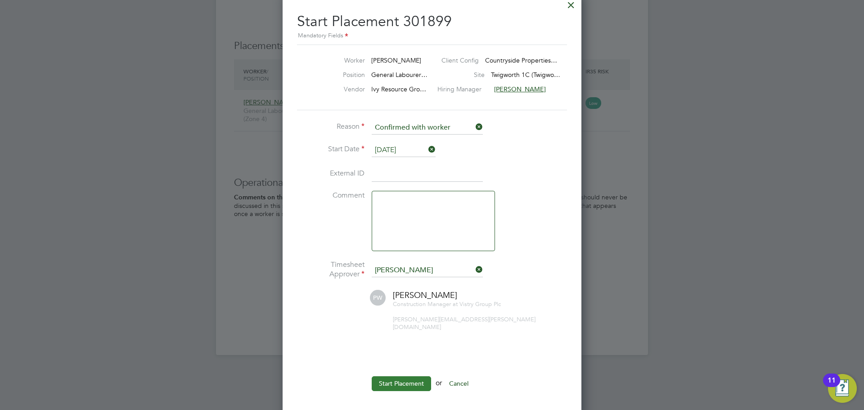
click at [406, 376] on button "Start Placement" at bounding box center [401, 383] width 59 height 14
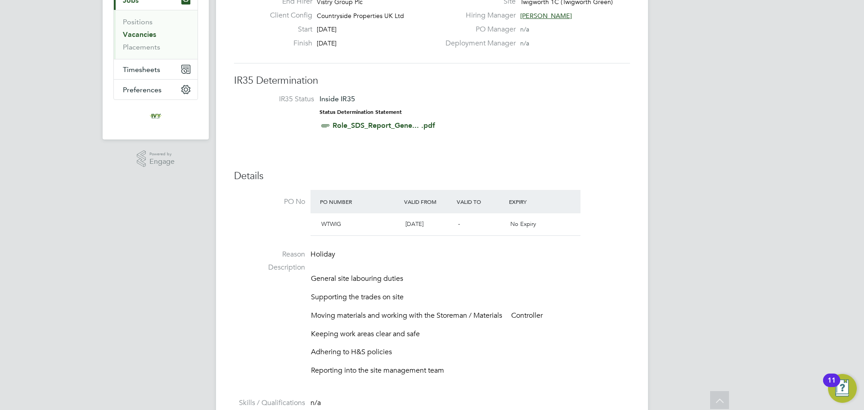
scroll to position [0, 0]
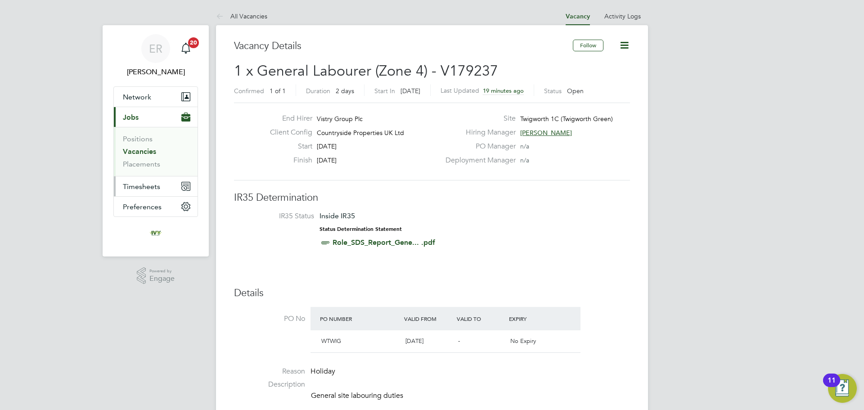
click at [146, 186] on span "Timesheets" at bounding box center [141, 186] width 37 height 9
click at [143, 158] on link "Timesheets" at bounding box center [141, 159] width 37 height 9
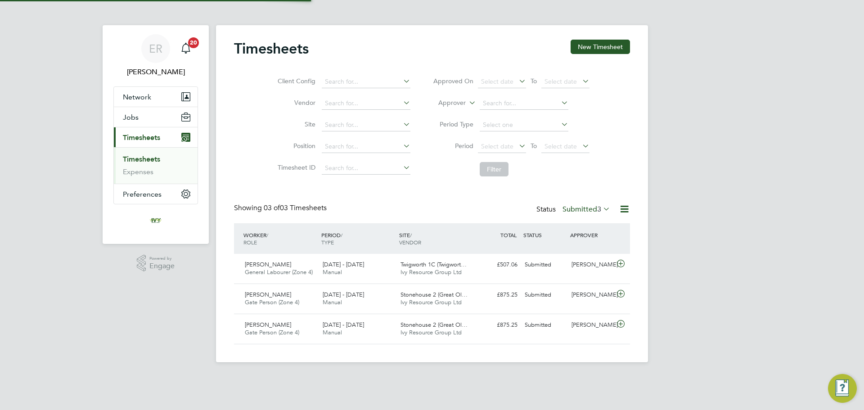
scroll to position [23, 78]
click at [596, 48] on button "New Timesheet" at bounding box center [599, 47] width 59 height 14
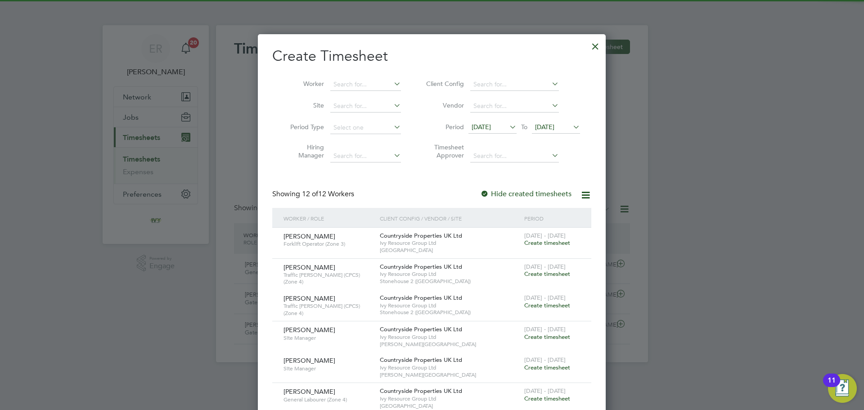
click at [554, 124] on span "19 Aug 2025" at bounding box center [544, 127] width 19 height 8
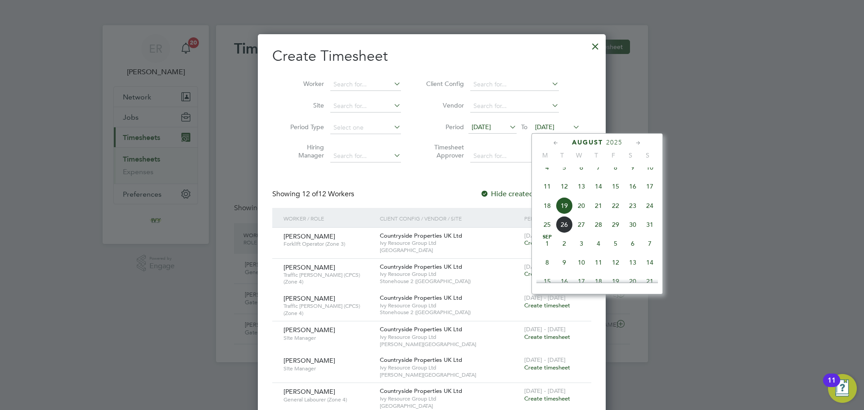
click at [644, 212] on span "24" at bounding box center [649, 205] width 17 height 17
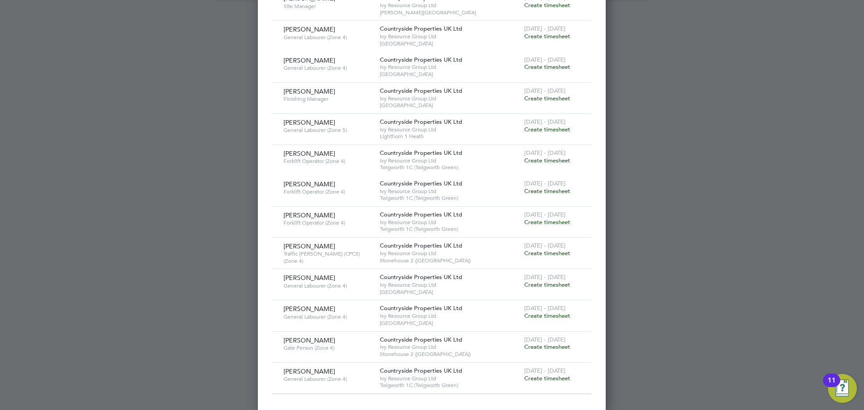
click at [537, 374] on span "Create timesheet" at bounding box center [547, 378] width 46 height 8
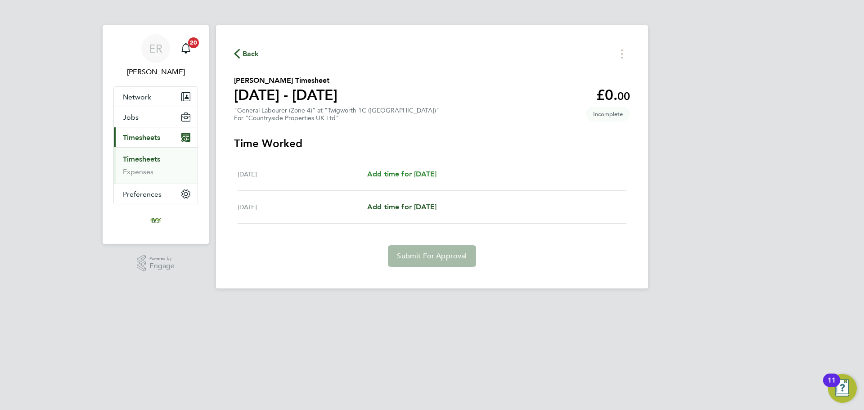
click at [416, 175] on span "Add time for Thu 21 Aug" at bounding box center [401, 174] width 69 height 9
select select "30"
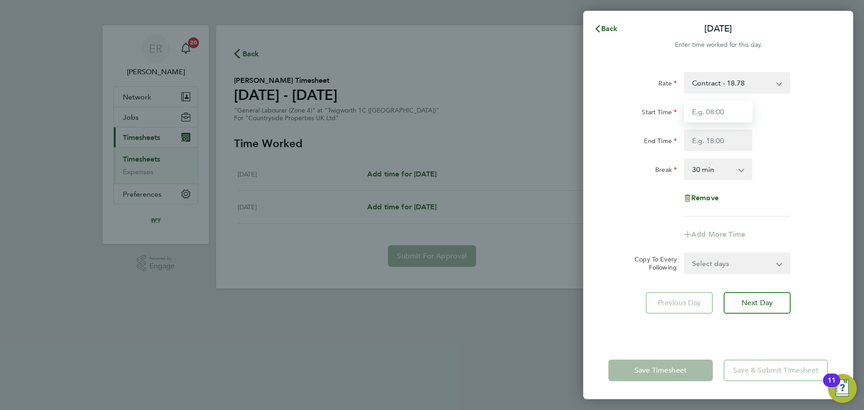
click at [714, 111] on input "Start Time" at bounding box center [718, 112] width 68 height 22
type input "07:30"
click at [718, 138] on input "End Time" at bounding box center [718, 141] width 68 height 22
type input "17:00"
click at [781, 170] on div "Break 0 min 15 min 30 min 45 min 60 min 75 min 90 min" at bounding box center [718, 169] width 227 height 22
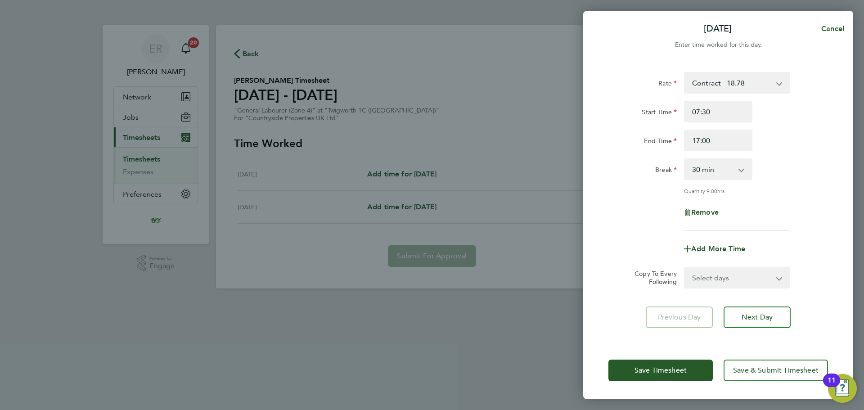
click at [768, 280] on select "Select days Friday" at bounding box center [732, 278] width 94 height 20
drag, startPoint x: 809, startPoint y: 256, endPoint x: 800, endPoint y: 293, distance: 38.2
click at [809, 256] on div "Add More Time" at bounding box center [718, 249] width 227 height 22
click at [779, 317] on button "Next Day" at bounding box center [756, 317] width 67 height 22
select select "30"
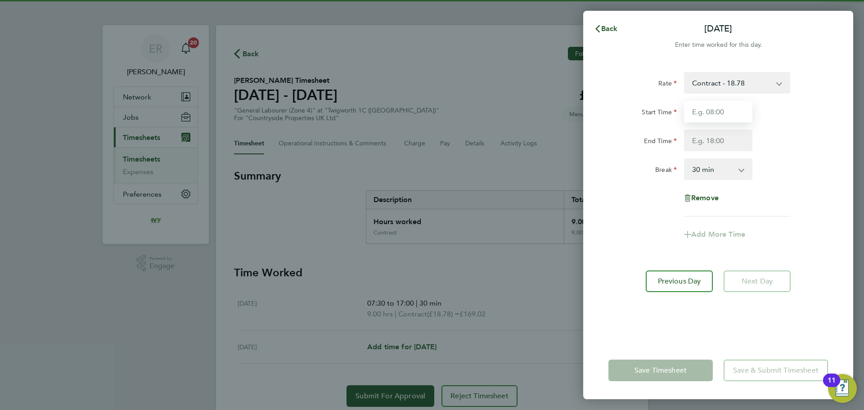
click at [716, 115] on input "Start Time" at bounding box center [718, 112] width 68 height 22
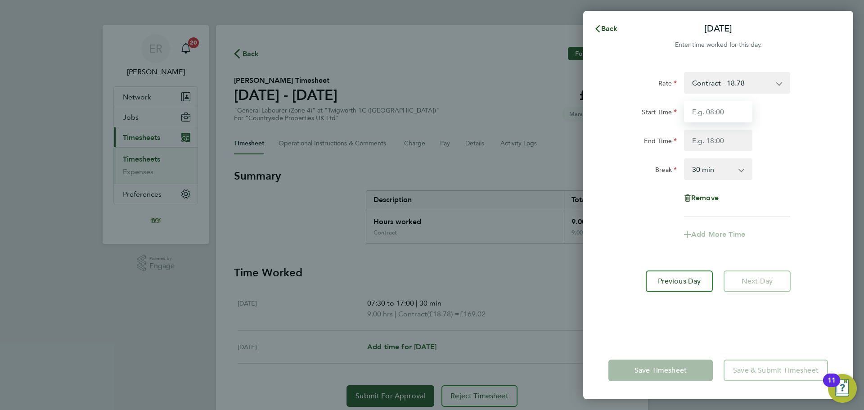
type input "07:30"
click at [708, 139] on input "End Time" at bounding box center [718, 141] width 68 height 22
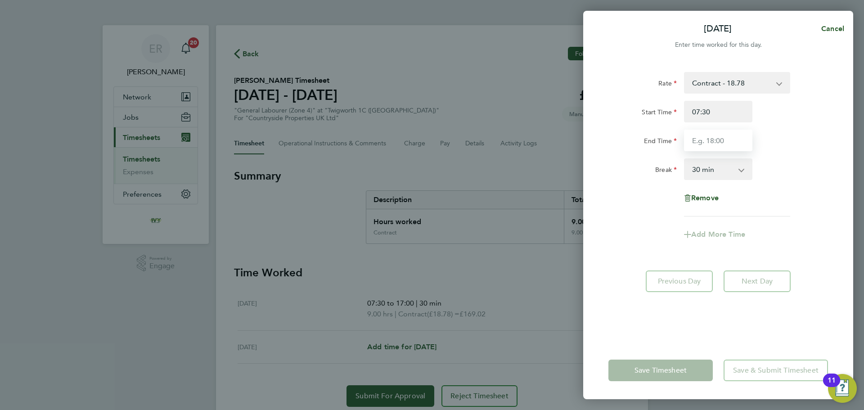
type input "17:00"
click at [786, 171] on div "Break 0 min 15 min 30 min 45 min 60 min 75 min 90 min" at bounding box center [718, 169] width 227 height 22
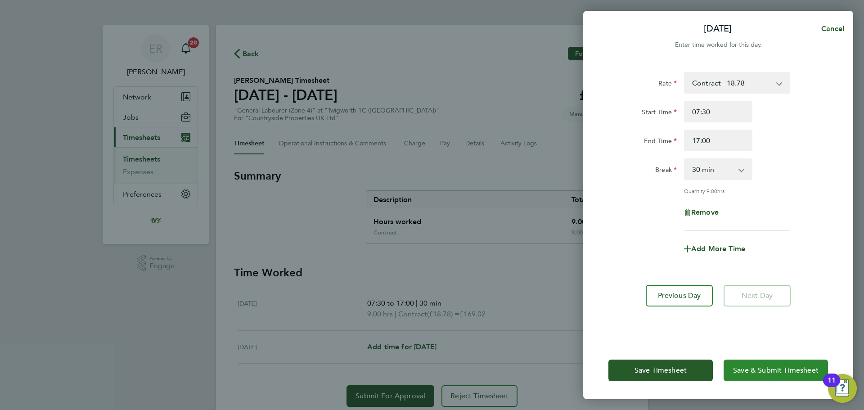
click at [760, 372] on span "Save & Submit Timesheet" at bounding box center [775, 370] width 85 height 9
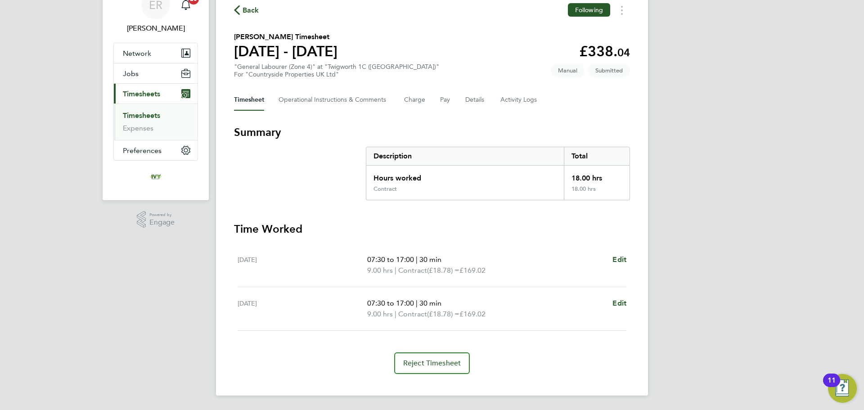
click at [151, 114] on link "Timesheets" at bounding box center [141, 115] width 37 height 9
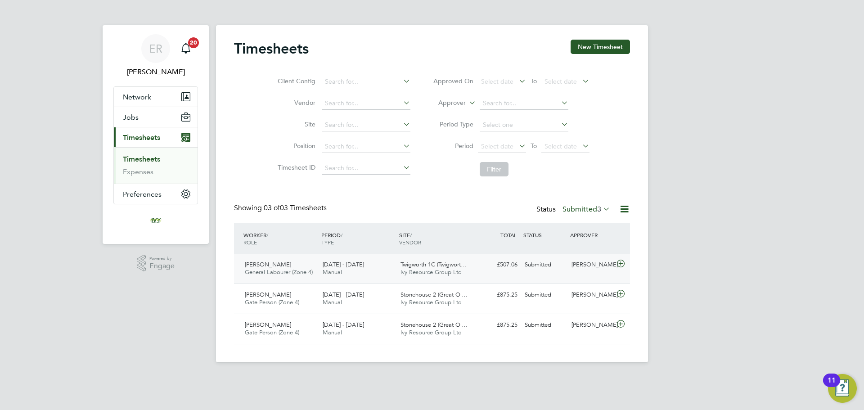
click at [594, 268] on div "Simon Jones" at bounding box center [591, 264] width 47 height 15
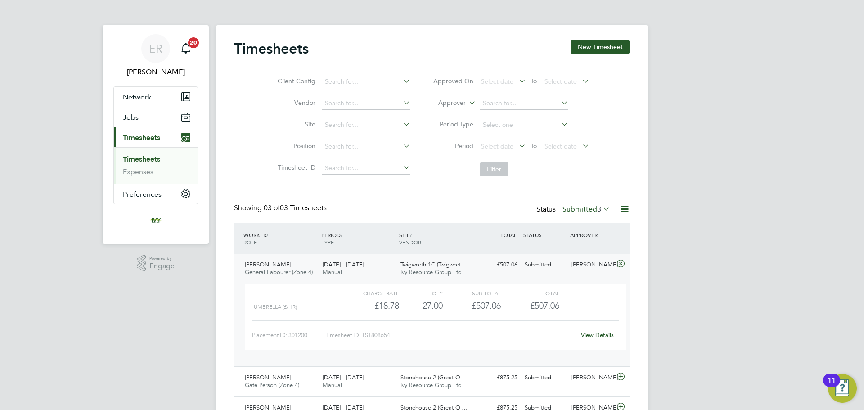
click at [590, 334] on link "View Details" at bounding box center [597, 335] width 33 height 8
click at [151, 157] on link "Timesheets" at bounding box center [141, 159] width 37 height 9
click at [601, 211] on icon at bounding box center [601, 208] width 0 height 13
click at [587, 250] on li "Submitted" at bounding box center [579, 250] width 41 height 13
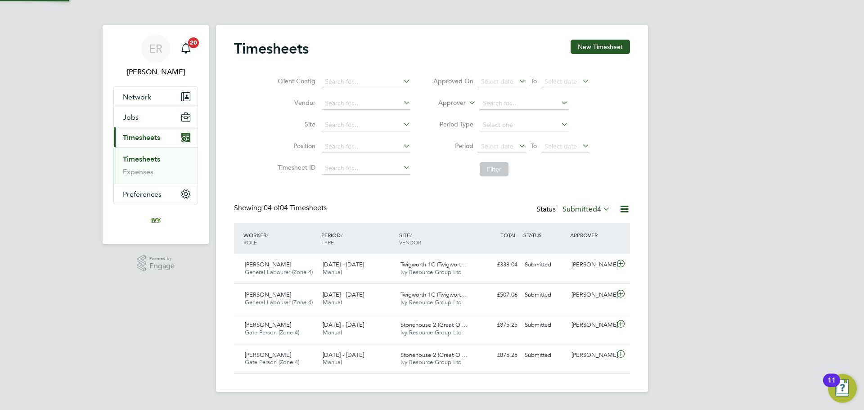
scroll to position [23, 78]
click at [619, 263] on icon at bounding box center [620, 263] width 11 height 7
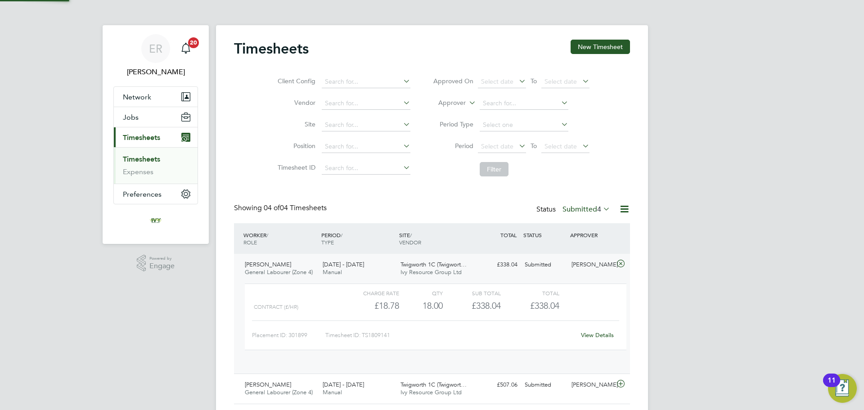
scroll to position [15, 88]
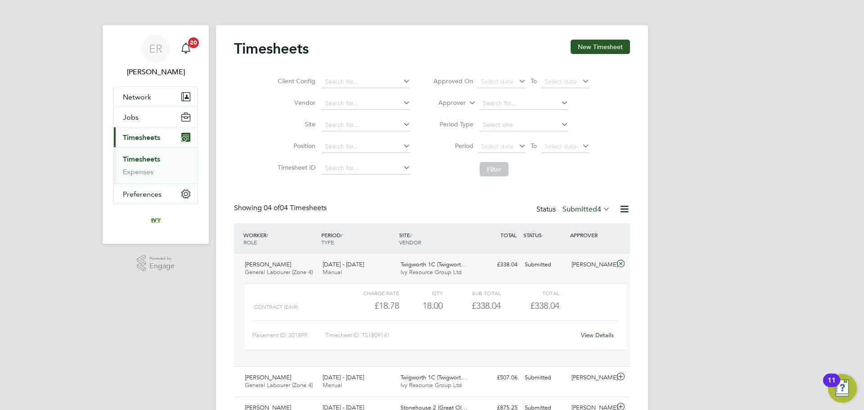
click at [589, 333] on link "View Details" at bounding box center [597, 335] width 33 height 8
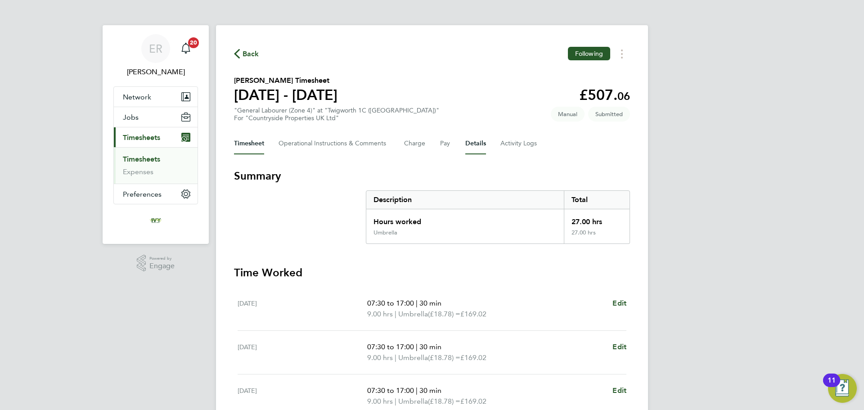
click at [482, 146] on button "Details" at bounding box center [475, 144] width 21 height 22
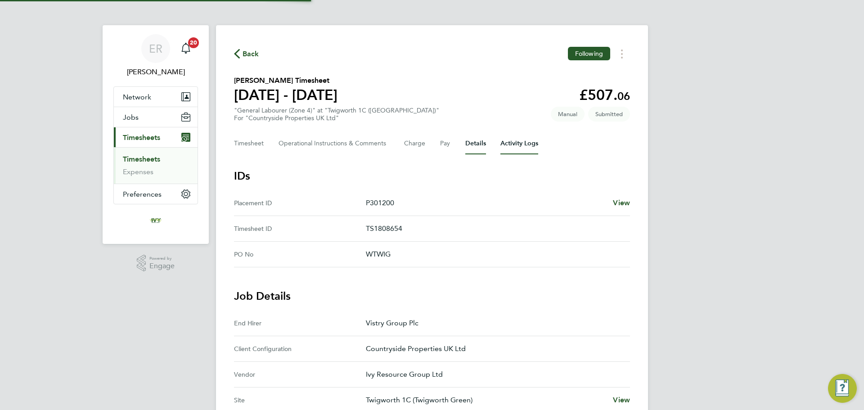
click at [528, 146] on Logs-tab "Activity Logs" at bounding box center [519, 144] width 38 height 22
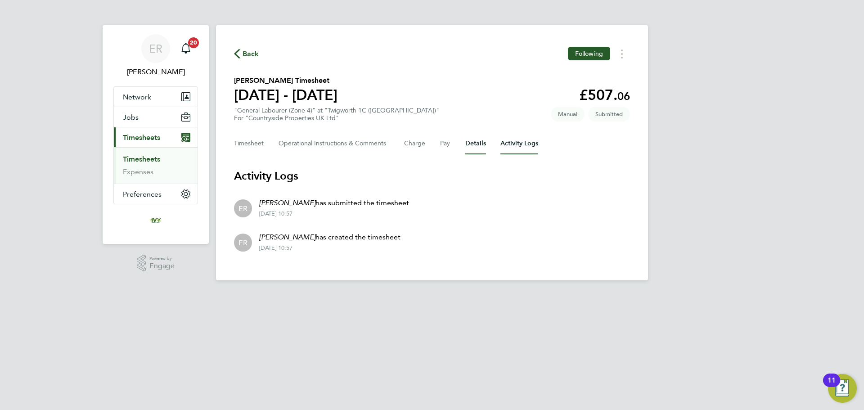
click at [483, 144] on button "Details" at bounding box center [475, 144] width 21 height 22
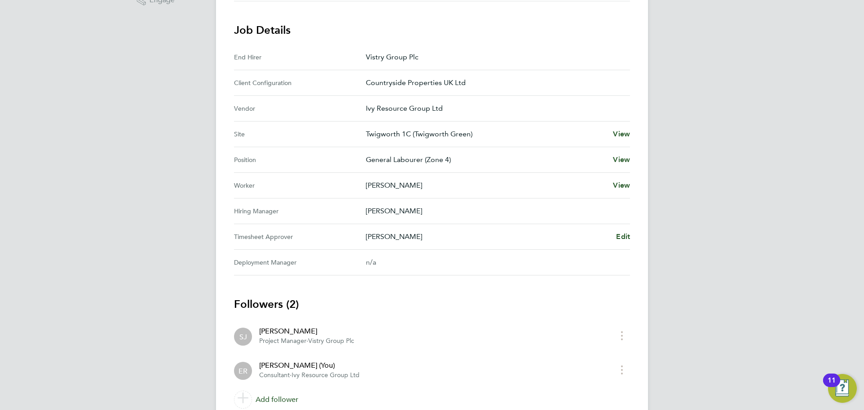
scroll to position [270, 0]
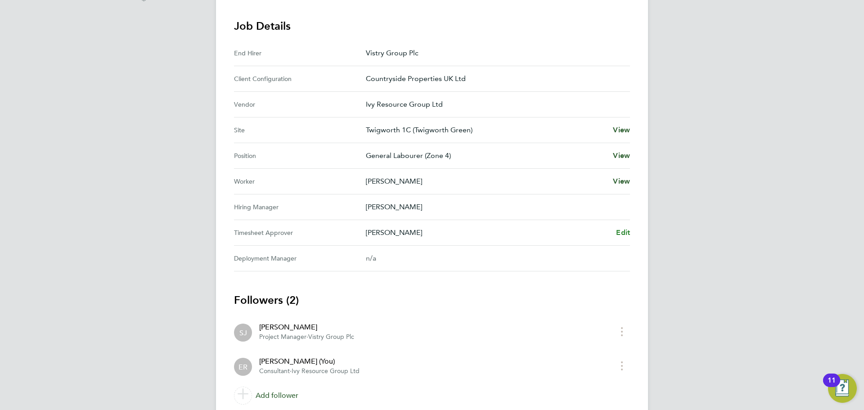
click at [627, 232] on span "Edit" at bounding box center [623, 232] width 14 height 9
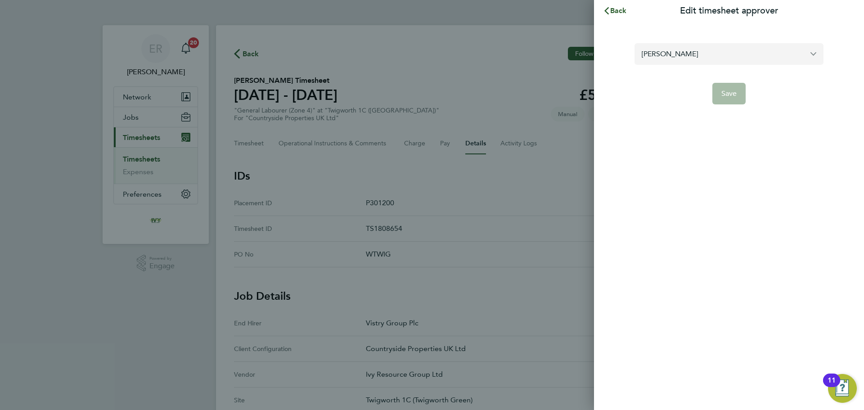
click at [667, 61] on input "[PERSON_NAME]" at bounding box center [728, 53] width 189 height 21
type input "p"
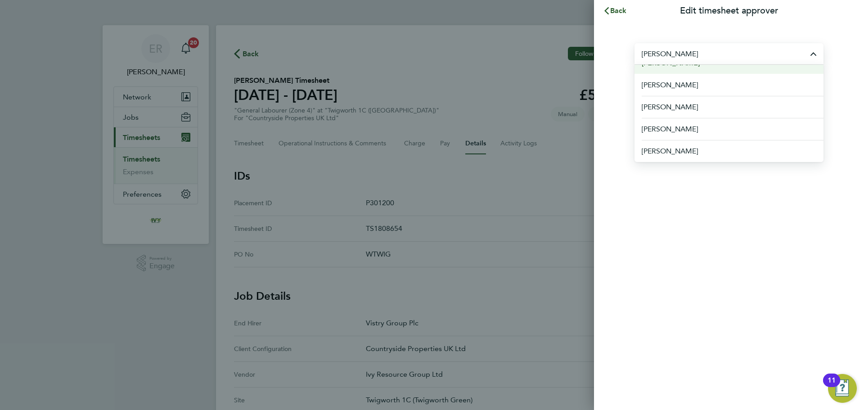
scroll to position [90, 0]
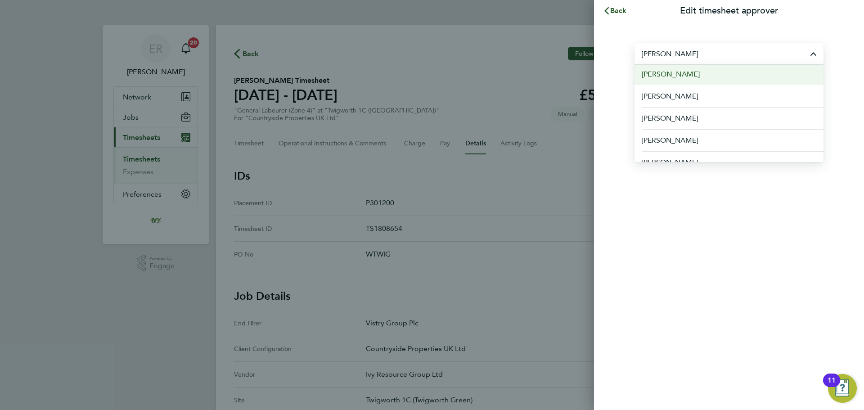
click at [683, 76] on li "[PERSON_NAME]" at bounding box center [728, 74] width 189 height 22
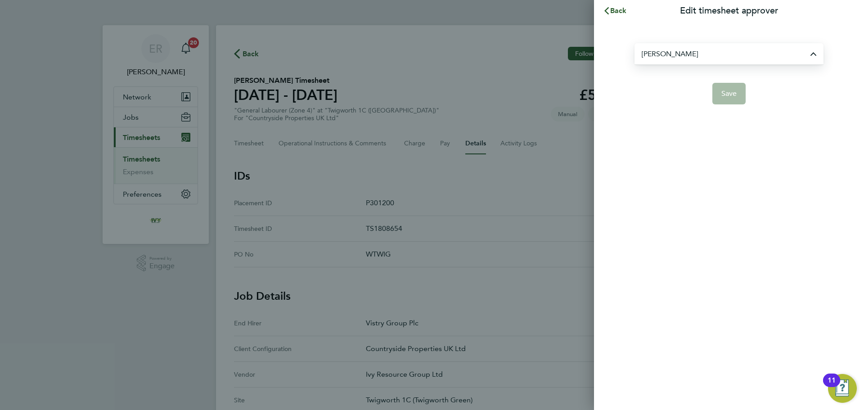
type input "[PERSON_NAME]"
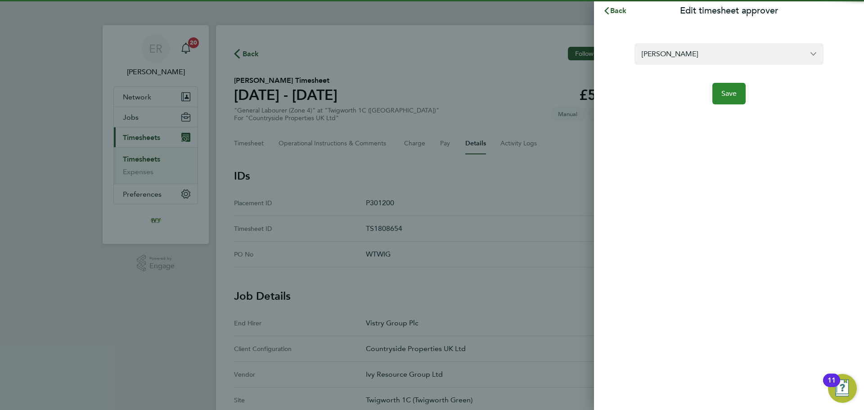
click at [725, 97] on span "Save" at bounding box center [729, 93] width 16 height 9
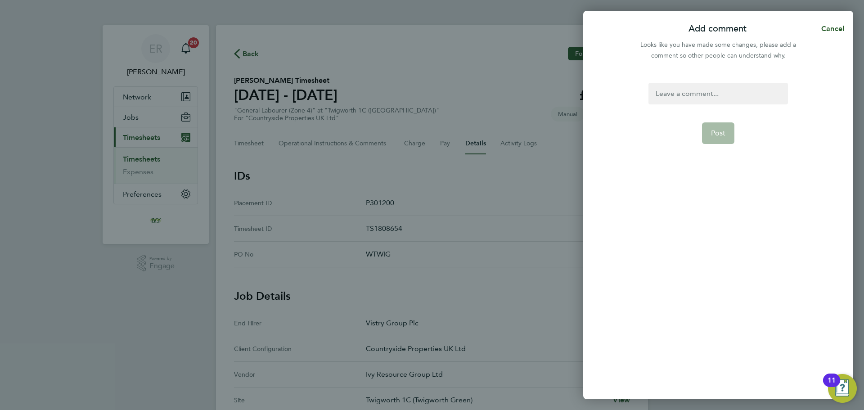
click at [739, 95] on div at bounding box center [717, 94] width 139 height 22
click at [719, 129] on span "Post" at bounding box center [718, 133] width 15 height 9
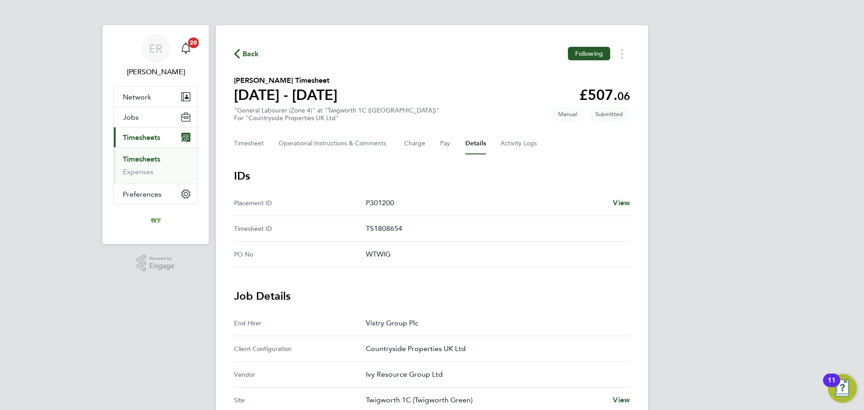
click at [158, 159] on link "Timesheets" at bounding box center [141, 159] width 37 height 9
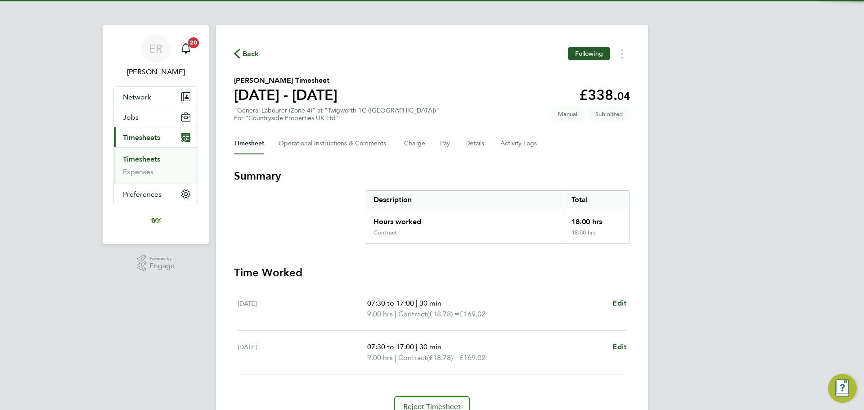
scroll to position [44, 0]
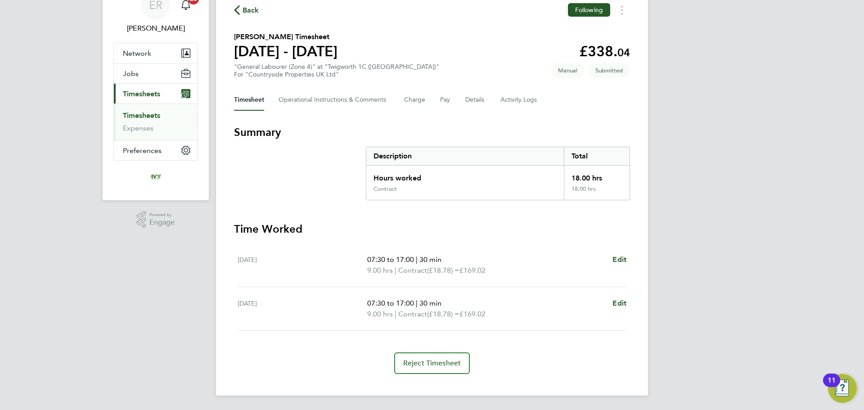
click at [485, 98] on div "Timesheet Operational Instructions & Comments Charge Pay Details Activity Logs" at bounding box center [432, 100] width 396 height 22
click at [483, 99] on button "Details" at bounding box center [475, 100] width 21 height 22
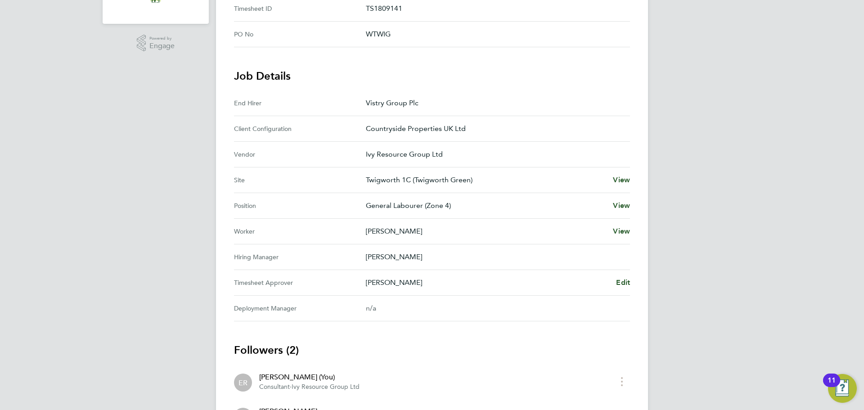
scroll to position [225, 0]
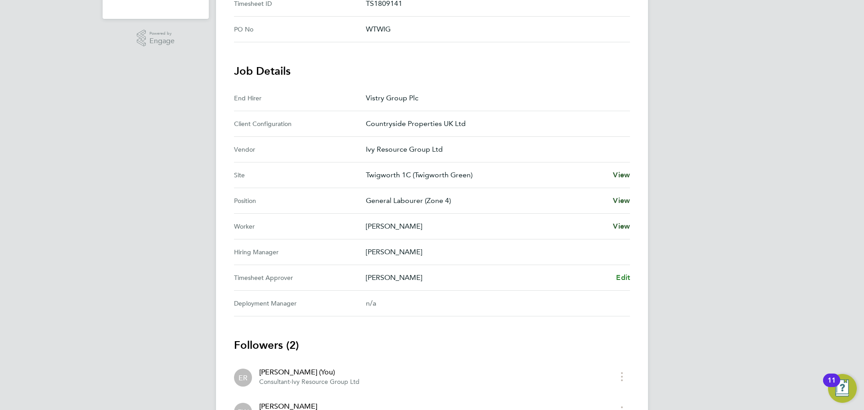
click at [624, 276] on span "Edit" at bounding box center [623, 277] width 14 height 9
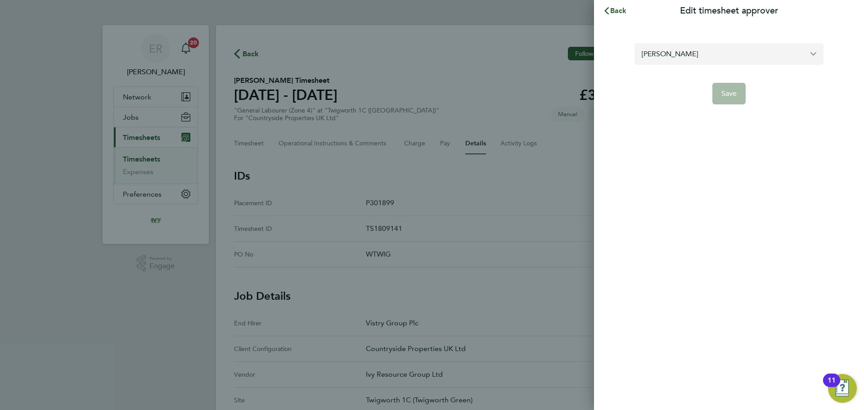
click at [674, 58] on input "[PERSON_NAME]" at bounding box center [728, 53] width 189 height 21
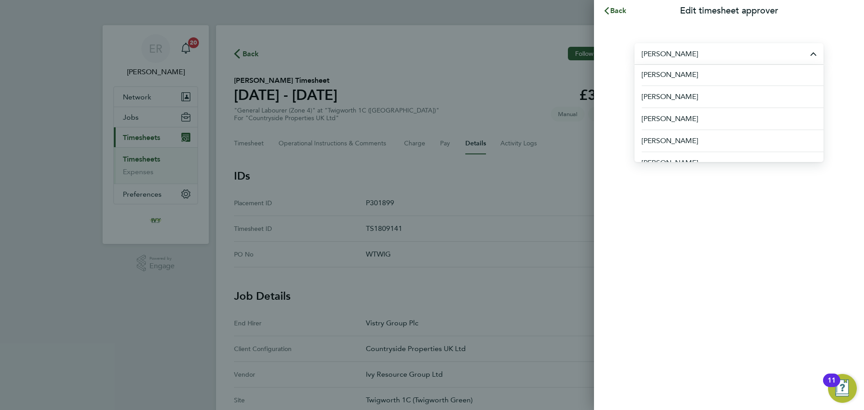
scroll to position [90, 0]
click at [693, 120] on li "[PERSON_NAME]" at bounding box center [728, 118] width 189 height 22
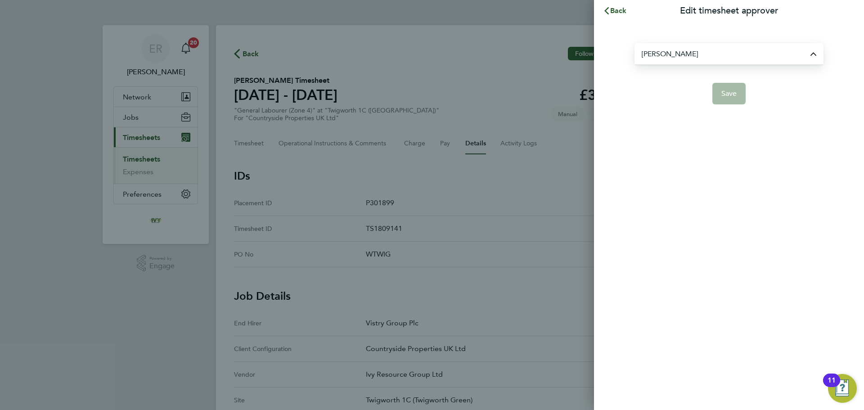
type input "[PERSON_NAME]"
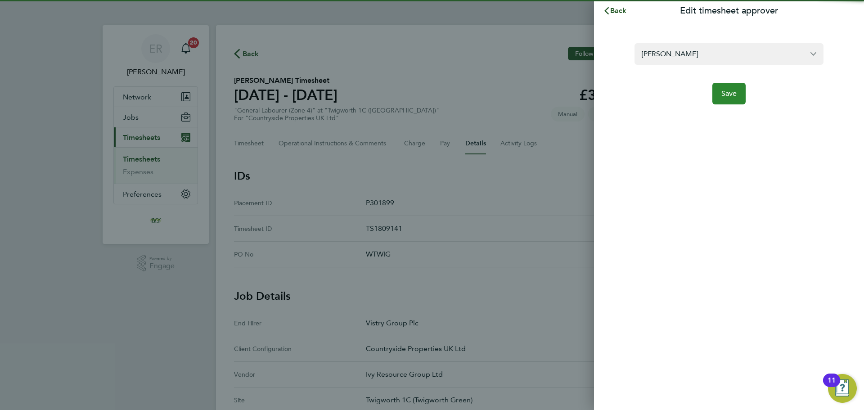
click at [729, 90] on span "Save" at bounding box center [729, 93] width 16 height 9
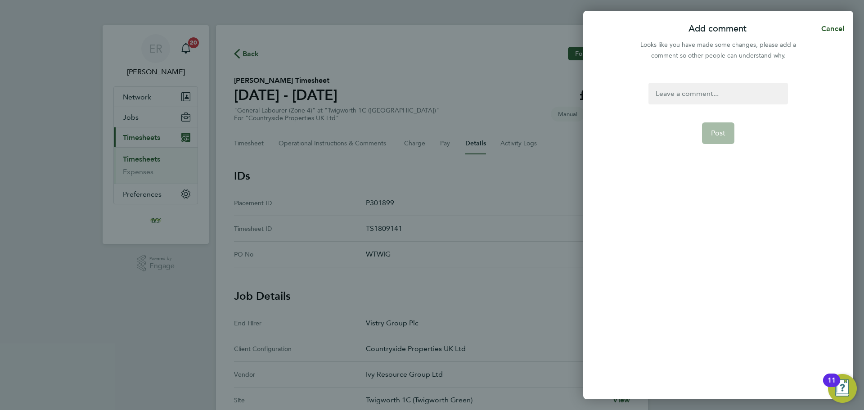
click at [736, 93] on div at bounding box center [717, 94] width 139 height 22
click at [734, 99] on div at bounding box center [717, 94] width 139 height 22
click at [727, 126] on button "Post" at bounding box center [718, 133] width 33 height 22
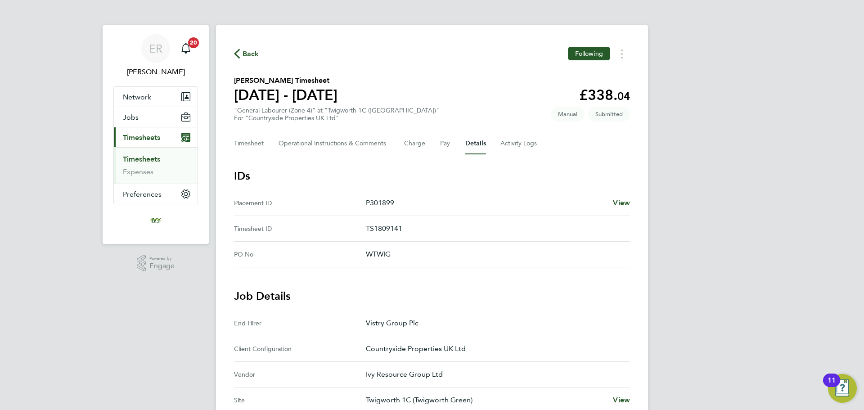
click at [149, 158] on link "Timesheets" at bounding box center [141, 159] width 37 height 9
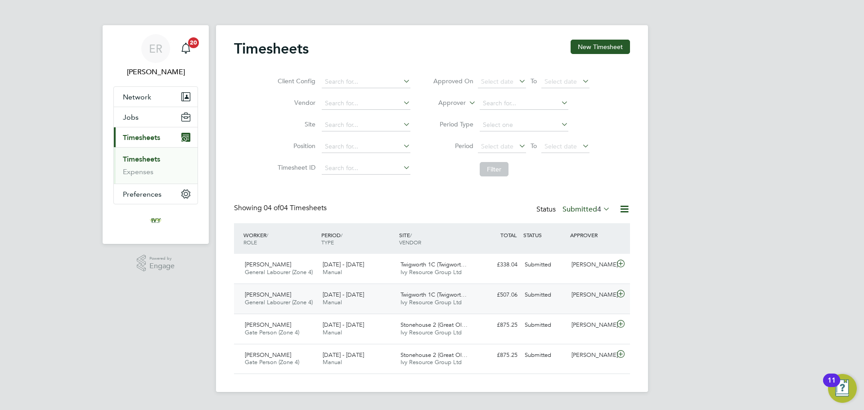
click at [618, 293] on icon at bounding box center [620, 293] width 11 height 7
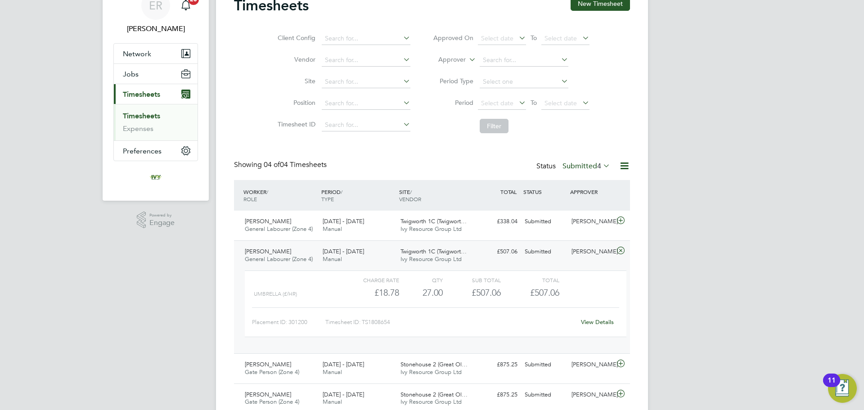
scroll to position [45, 0]
click at [596, 323] on link "View Details" at bounding box center [597, 320] width 33 height 8
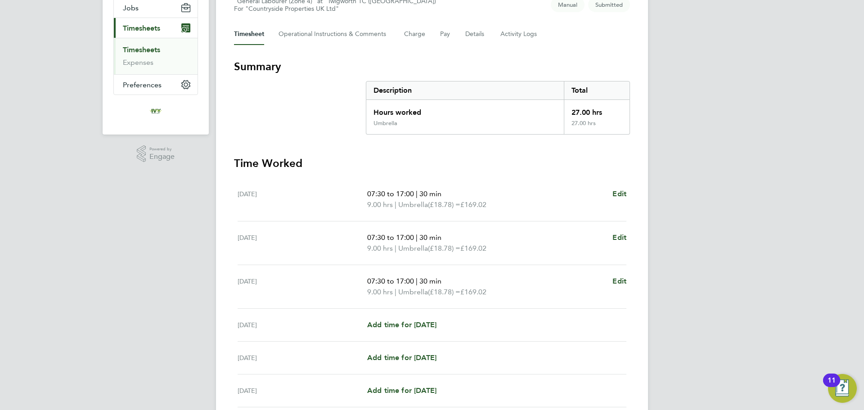
scroll to position [135, 0]
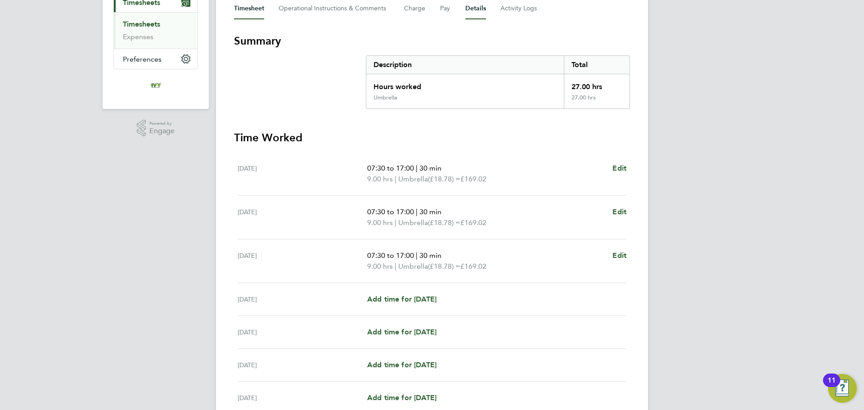
click at [477, 6] on button "Details" at bounding box center [475, 9] width 21 height 22
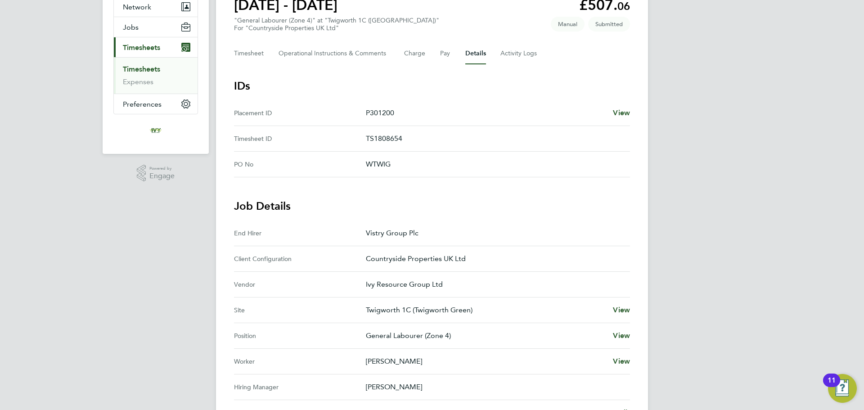
scroll to position [135, 0]
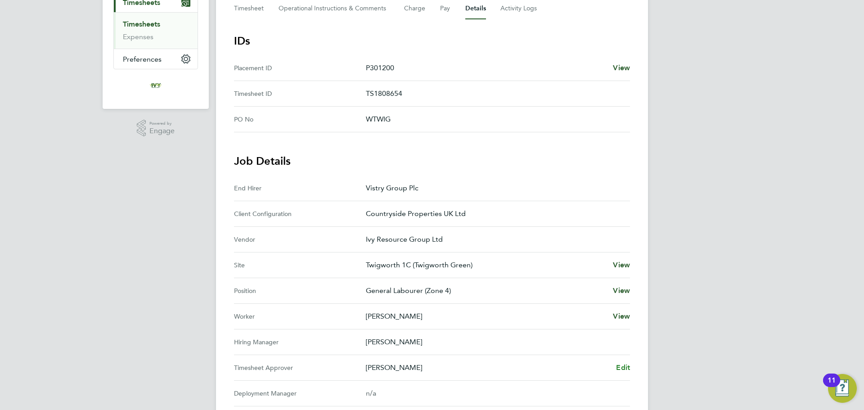
click at [624, 369] on span "Edit" at bounding box center [623, 367] width 14 height 9
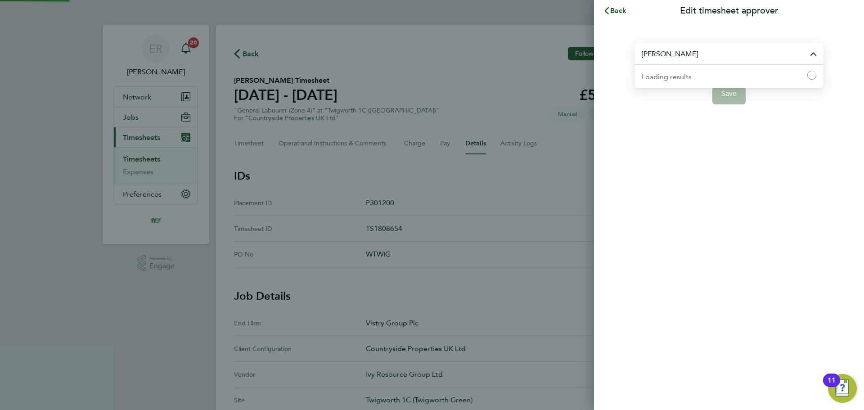
click at [683, 48] on input "[PERSON_NAME]" at bounding box center [728, 53] width 189 height 21
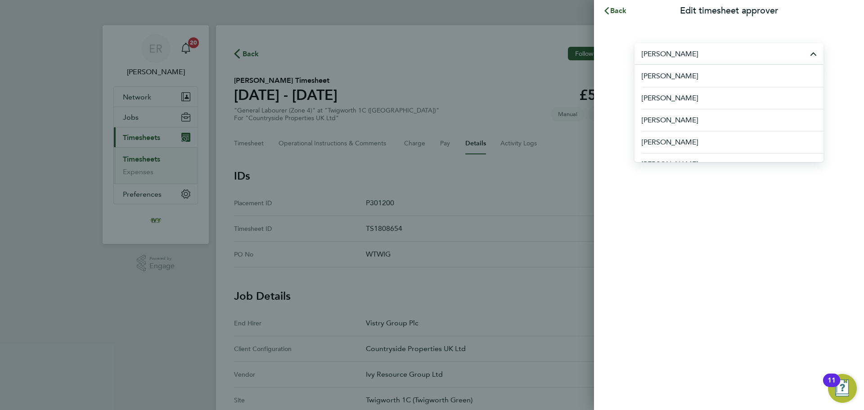
scroll to position [90, 0]
click at [690, 115] on li "[PERSON_NAME]" at bounding box center [728, 118] width 189 height 22
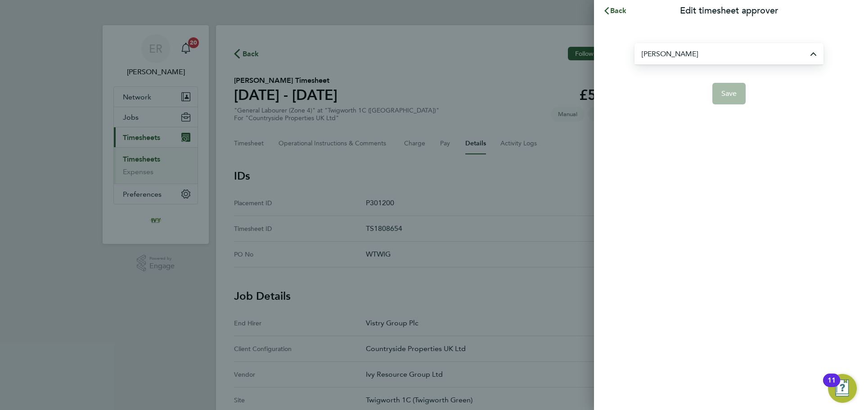
type input "[PERSON_NAME]"
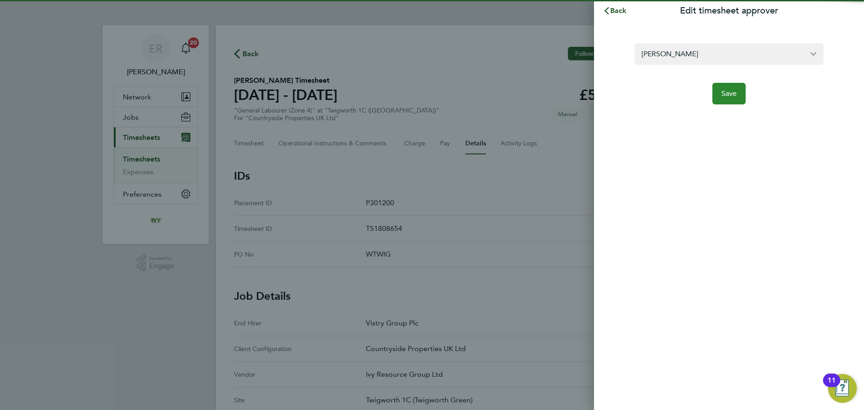
click at [737, 93] on button "Save" at bounding box center [729, 94] width 34 height 22
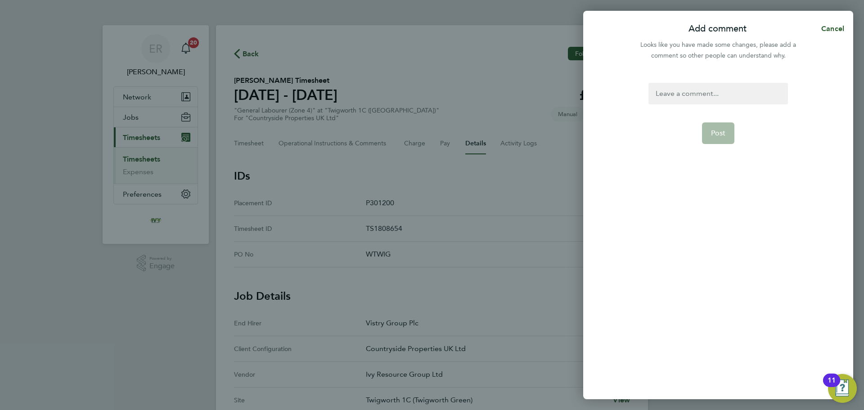
click at [728, 93] on div at bounding box center [717, 94] width 139 height 22
click at [699, 99] on div at bounding box center [717, 94] width 139 height 22
click at [713, 130] on span "Post" at bounding box center [718, 133] width 15 height 9
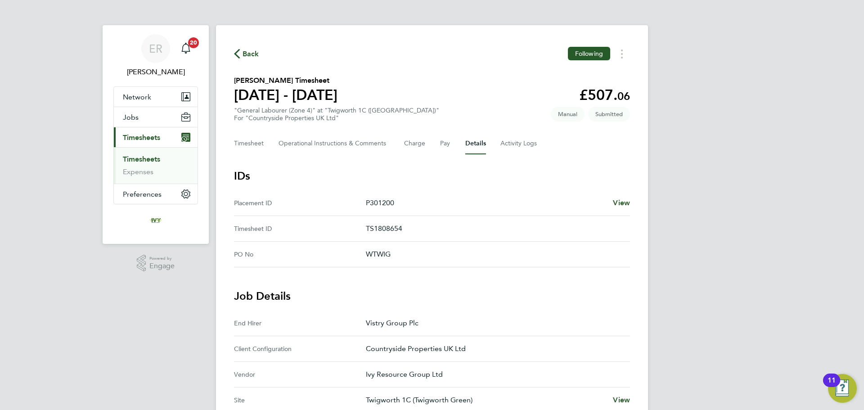
click at [156, 159] on link "Timesheets" at bounding box center [141, 159] width 37 height 9
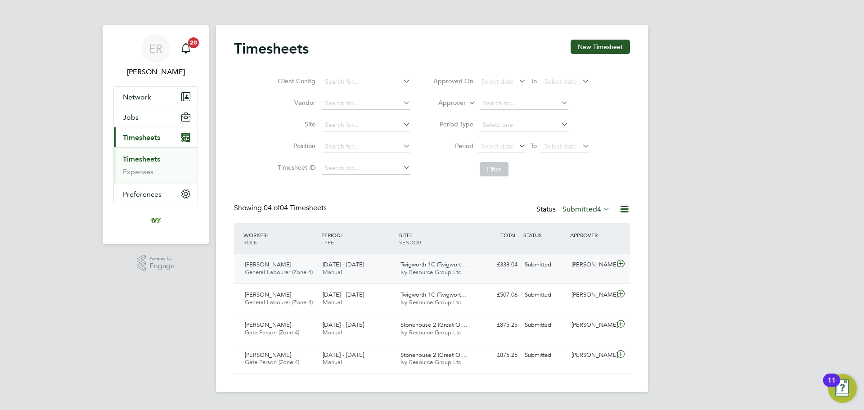
click at [435, 272] on span "Ivy Resource Group Ltd" at bounding box center [430, 272] width 61 height 8
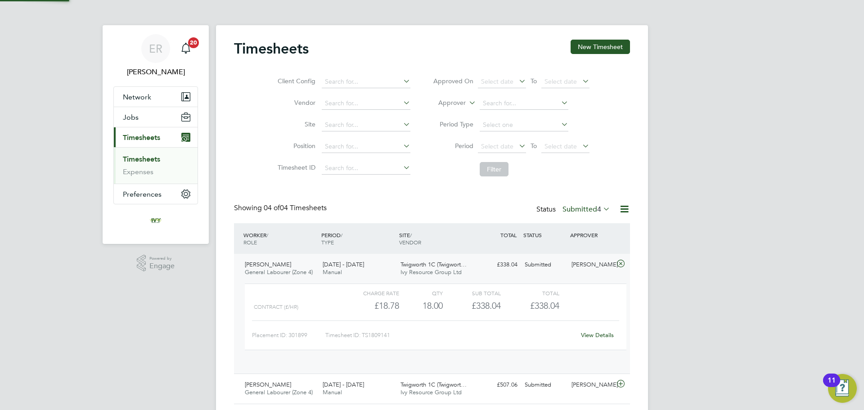
scroll to position [15, 88]
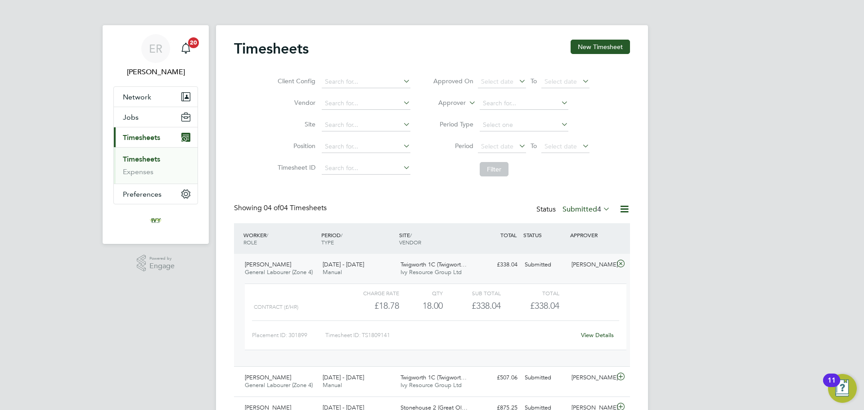
click at [281, 270] on span "General Labourer (Zone 4)" at bounding box center [279, 272] width 68 height 8
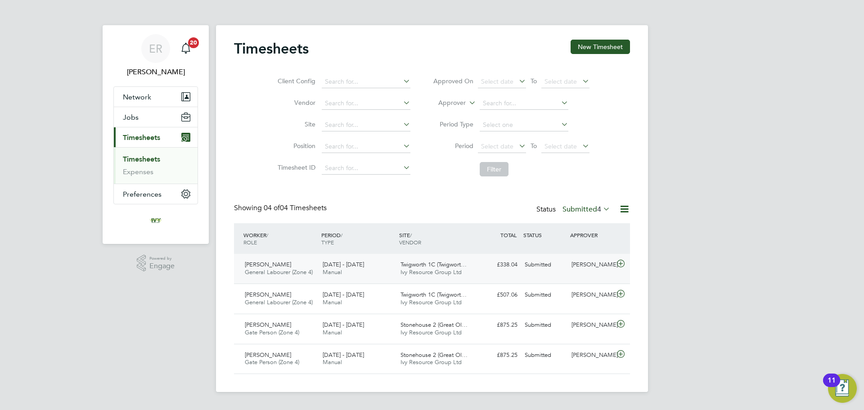
click at [271, 274] on span "General Labourer (Zone 4)" at bounding box center [279, 272] width 68 height 8
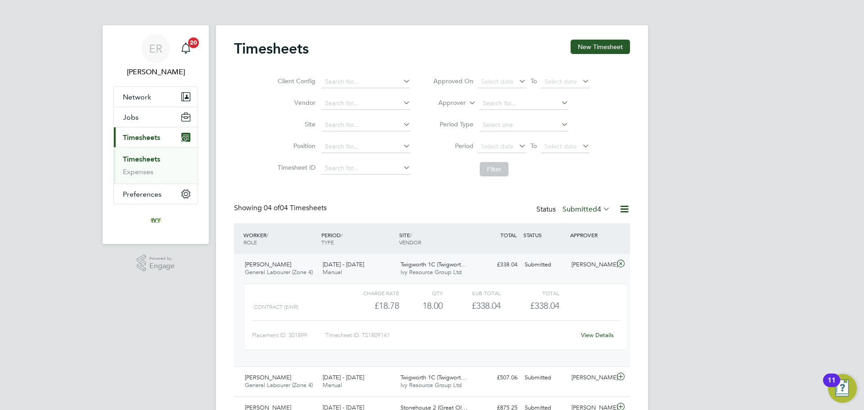
click at [607, 335] on link "View Details" at bounding box center [597, 335] width 33 height 8
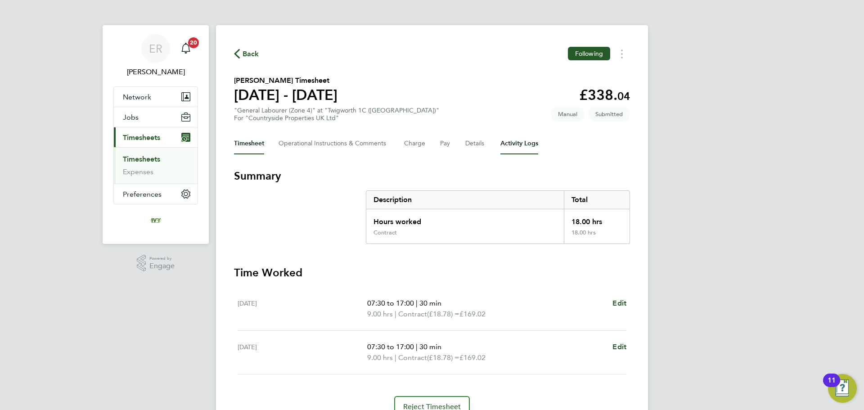
click at [521, 144] on Logs-tab "Activity Logs" at bounding box center [519, 144] width 38 height 22
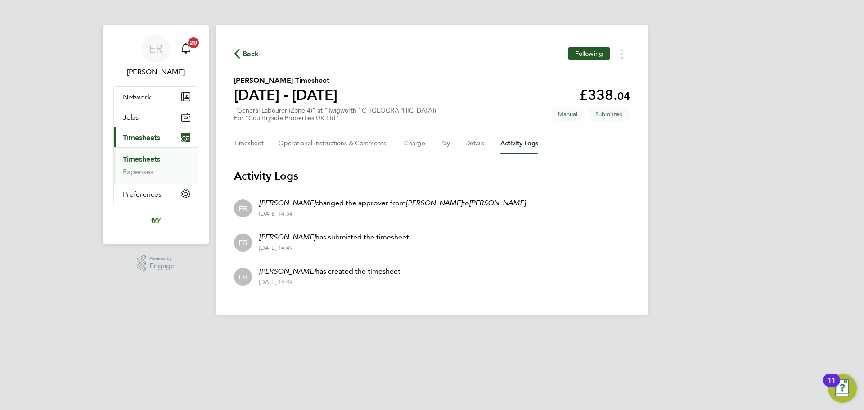
click at [144, 157] on link "Timesheets" at bounding box center [141, 159] width 37 height 9
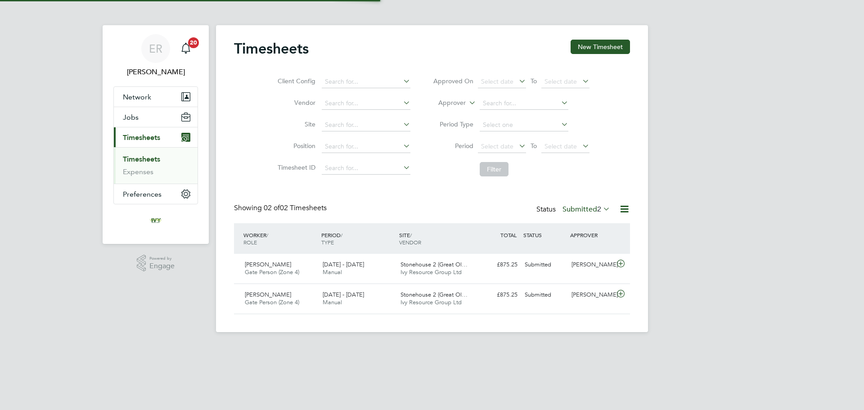
scroll to position [23, 78]
click at [151, 161] on link "Timesheets" at bounding box center [141, 159] width 37 height 9
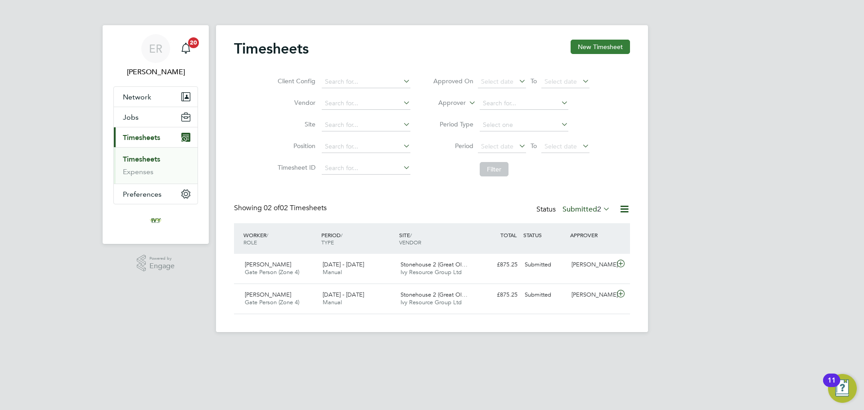
click at [619, 43] on button "New Timesheet" at bounding box center [599, 47] width 59 height 14
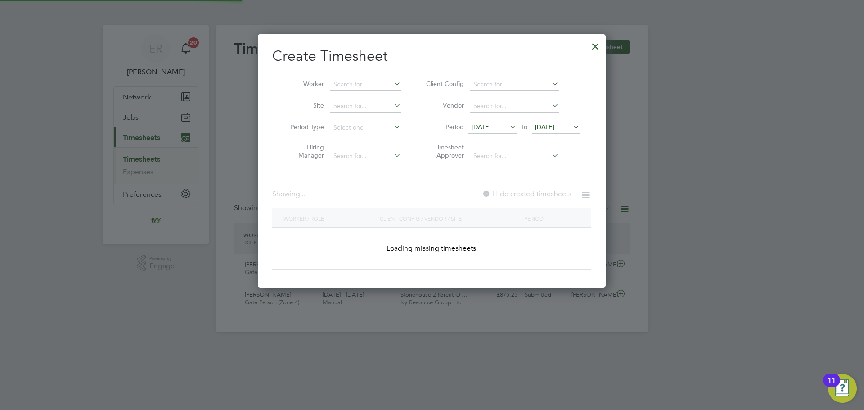
scroll to position [707, 348]
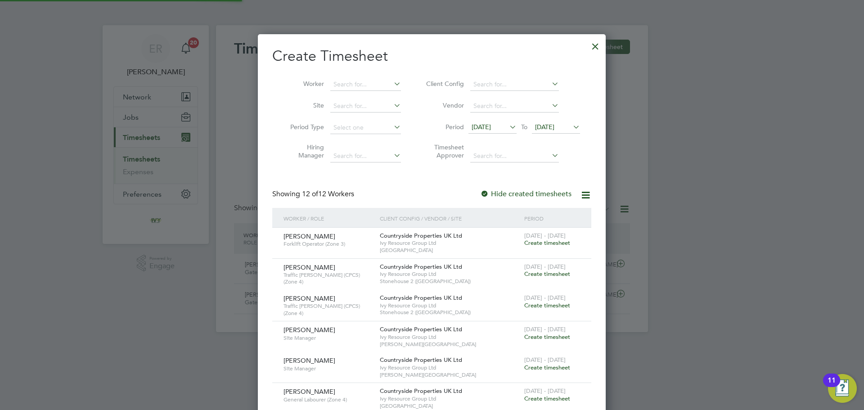
click at [554, 123] on span "19 Aug 2025" at bounding box center [544, 127] width 19 height 8
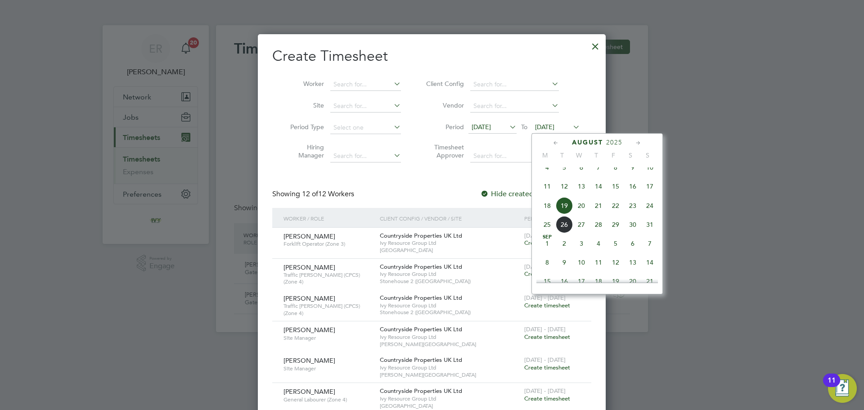
click at [651, 214] on span "24" at bounding box center [649, 205] width 17 height 17
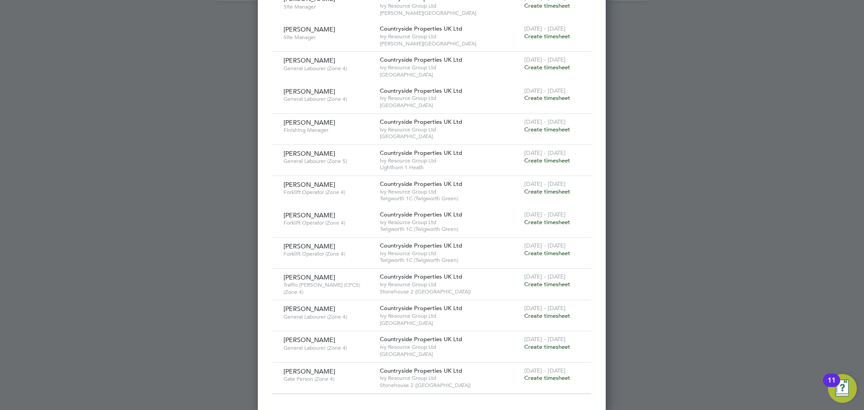
click at [538, 282] on span "Create timesheet" at bounding box center [547, 284] width 46 height 8
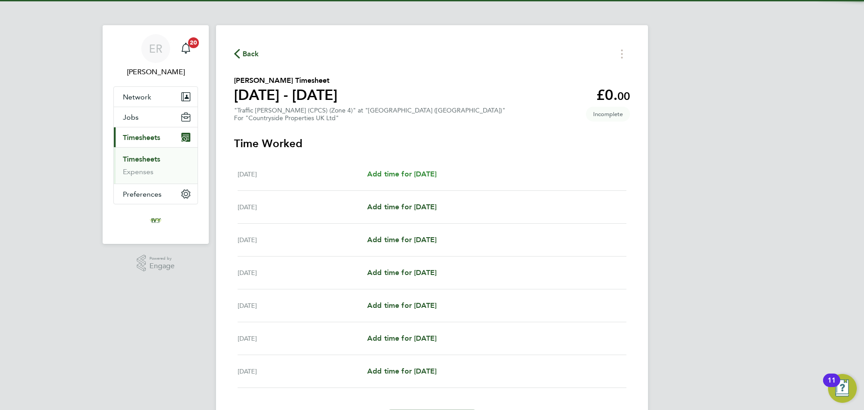
click at [384, 171] on span "Add time for Mon 18 Aug" at bounding box center [401, 174] width 69 height 9
select select "30"
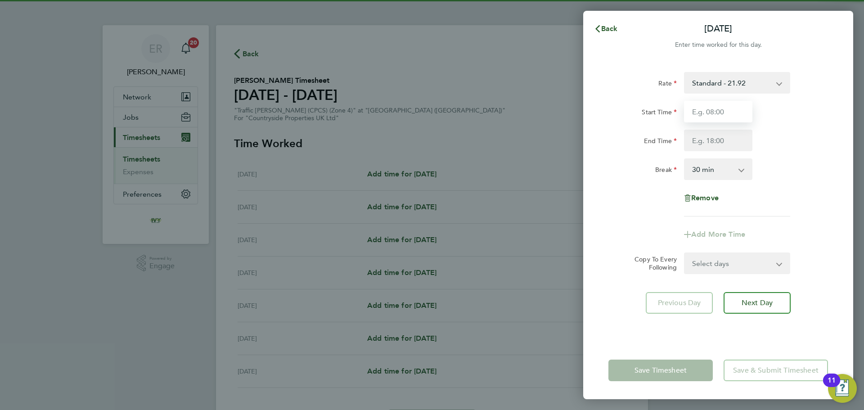
click at [707, 110] on input "Start Time" at bounding box center [718, 112] width 68 height 22
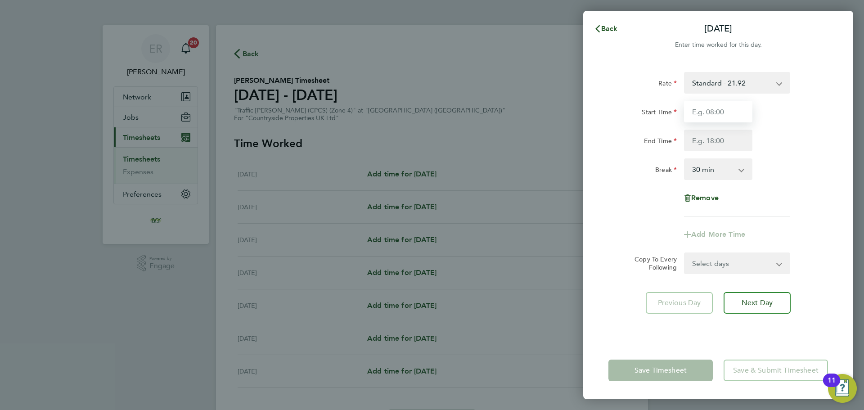
type input "07:30"
click at [711, 142] on input "End Time" at bounding box center [718, 141] width 68 height 22
type input "17:00"
click at [806, 173] on div "Break 0 min 15 min 30 min 45 min 60 min 75 min 90 min" at bounding box center [718, 169] width 227 height 22
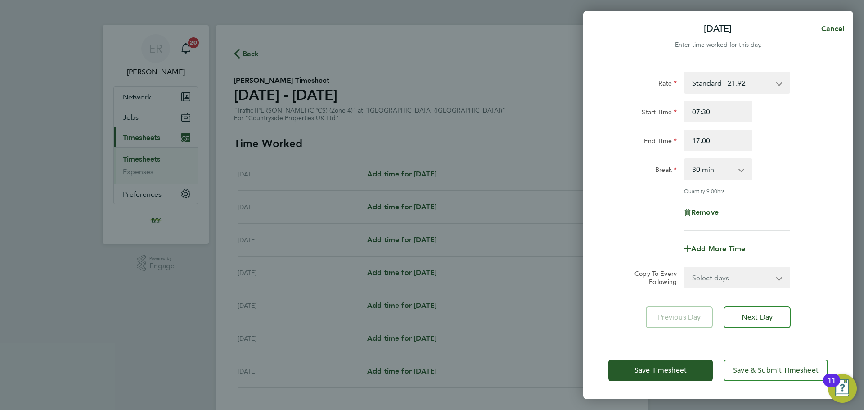
click at [758, 287] on div "Rate Standard - 21.92 16.85 - 21.92 Start Time 07:30 End Time 17:00 Break 0 min…" at bounding box center [718, 201] width 270 height 280
click at [759, 282] on select "Select days Day Weekday (Mon-Fri) Weekend (Sat-Sun) Tuesday Wednesday Thursday …" at bounding box center [732, 278] width 94 height 20
select select "WEEKDAY"
click at [685, 268] on select "Select days Day Weekday (Mon-Fri) Weekend (Sat-Sun) Tuesday Wednesday Thursday …" at bounding box center [732, 278] width 94 height 20
select select "2025-08-24"
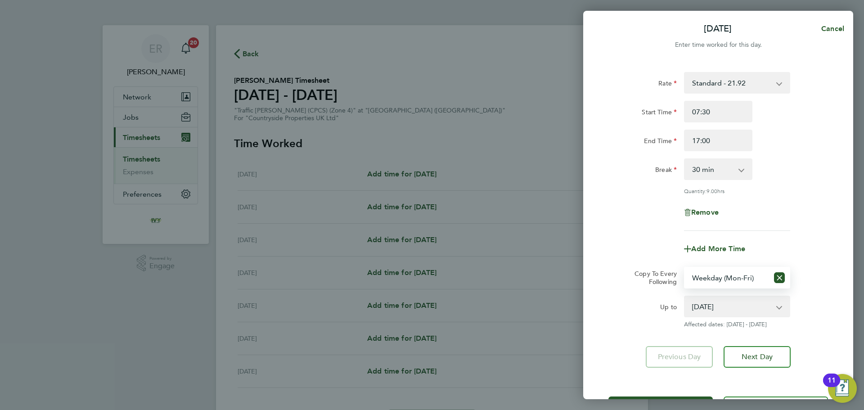
scroll to position [36, 0]
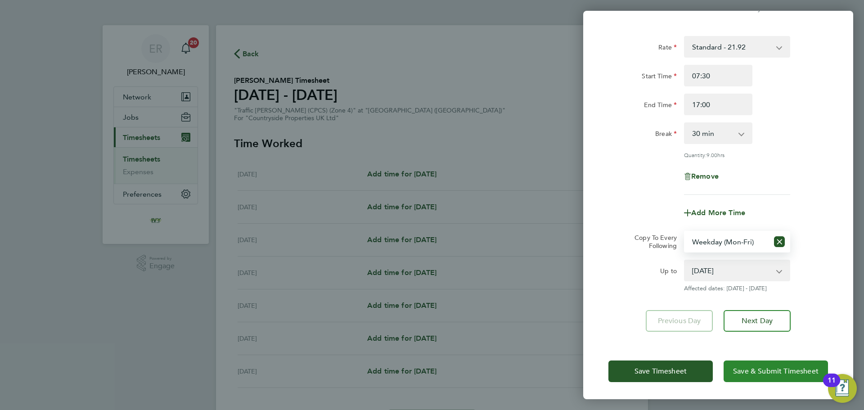
click at [759, 367] on span "Save & Submit Timesheet" at bounding box center [775, 371] width 85 height 9
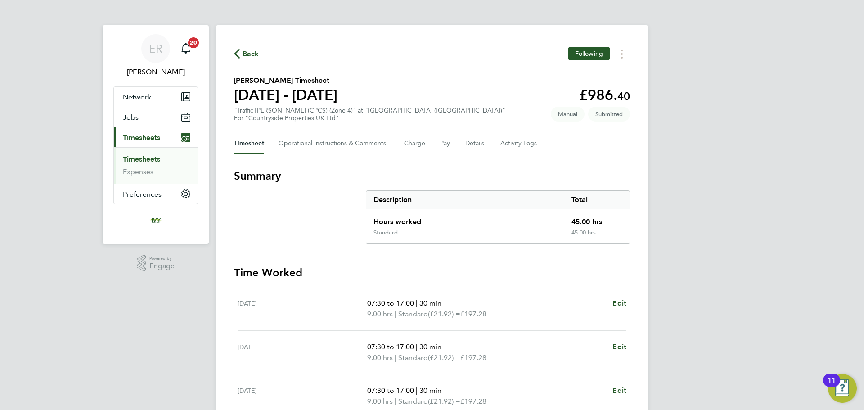
click at [156, 161] on link "Timesheets" at bounding box center [141, 159] width 37 height 9
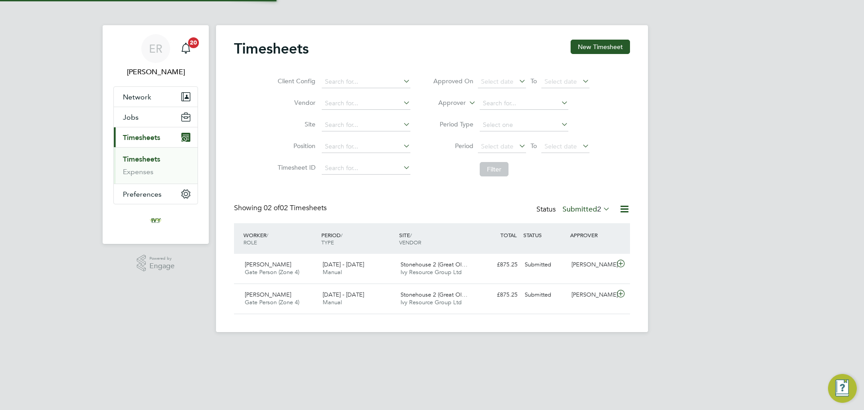
scroll to position [23, 78]
click at [597, 208] on span "2" at bounding box center [599, 209] width 4 height 9
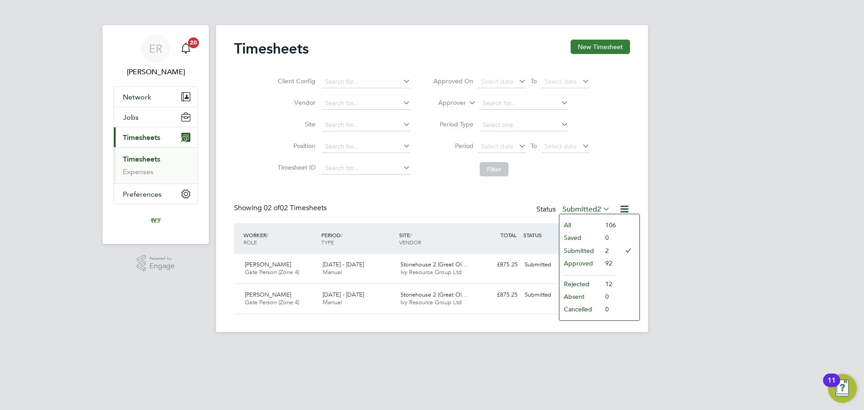
click at [596, 47] on button "New Timesheet" at bounding box center [599, 47] width 59 height 14
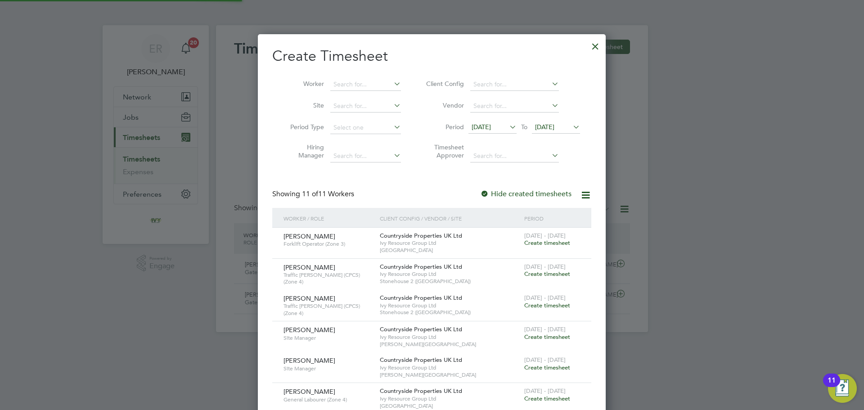
scroll to position [0, 0]
click at [592, 45] on div at bounding box center [595, 44] width 16 height 16
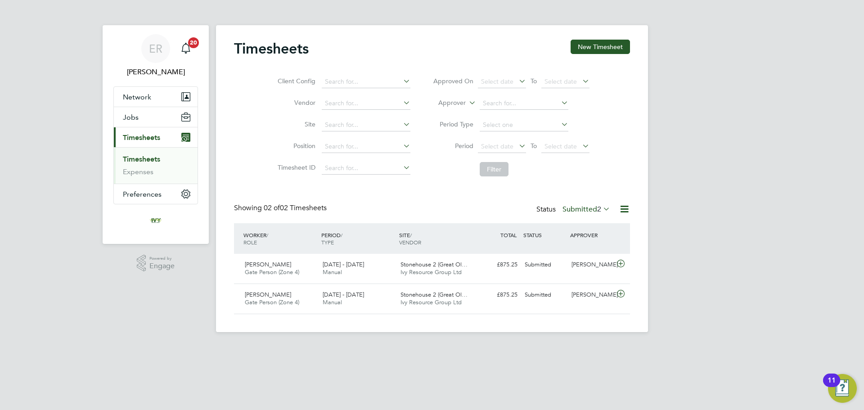
click at [588, 208] on label "Submitted 2" at bounding box center [586, 209] width 48 height 9
click at [589, 207] on label "Submitted 2" at bounding box center [586, 209] width 48 height 9
click at [589, 46] on button "New Timesheet" at bounding box center [599, 47] width 59 height 14
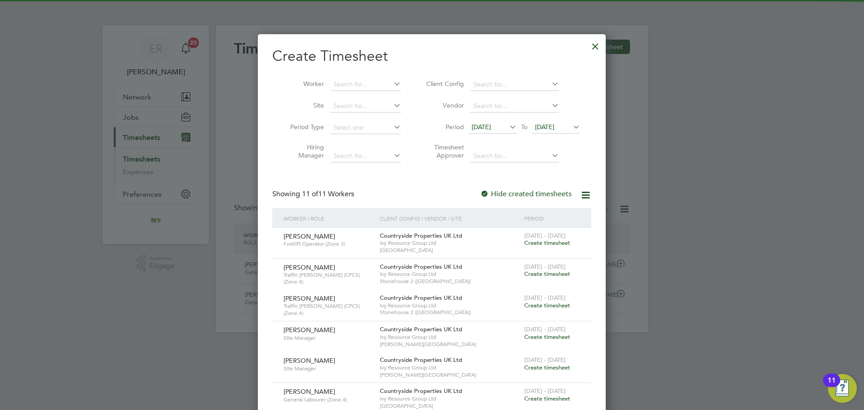
click at [554, 127] on span "19 Aug 2025" at bounding box center [544, 127] width 19 height 8
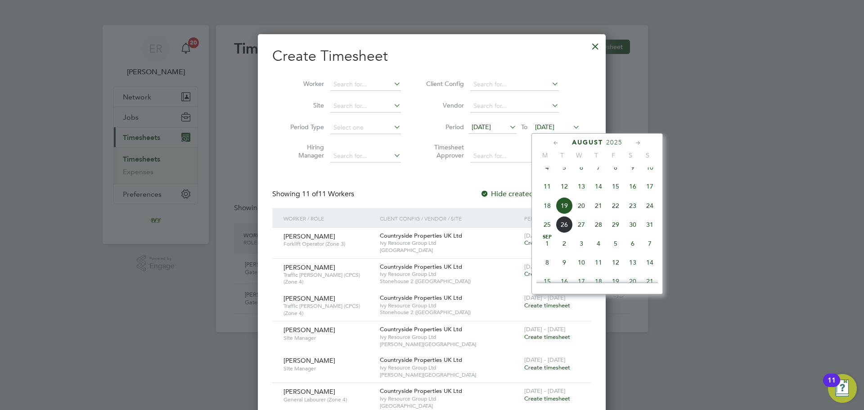
click at [647, 214] on span "24" at bounding box center [649, 205] width 17 height 17
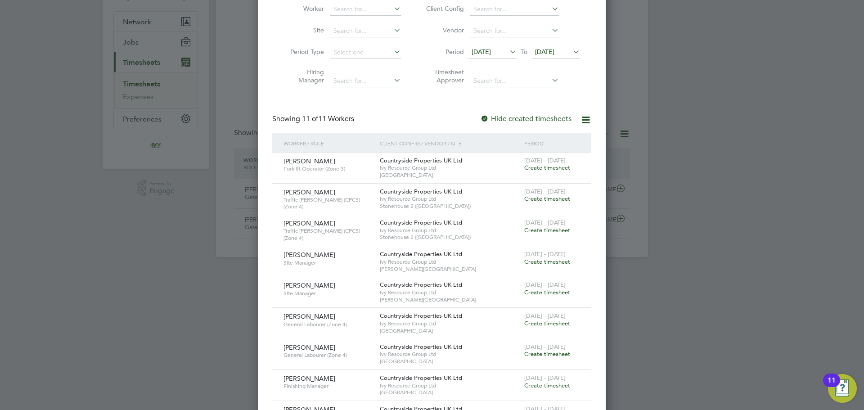
click at [139, 306] on div at bounding box center [432, 205] width 864 height 410
click at [160, 292] on div at bounding box center [432, 205] width 864 height 410
drag, startPoint x: 689, startPoint y: 121, endPoint x: 692, endPoint y: 117, distance: 5.5
click at [690, 121] on div at bounding box center [432, 205] width 864 height 410
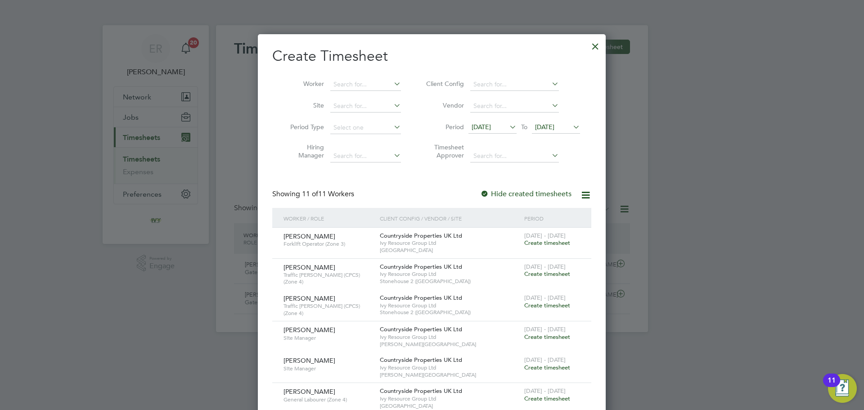
click at [598, 46] on div at bounding box center [595, 44] width 16 height 16
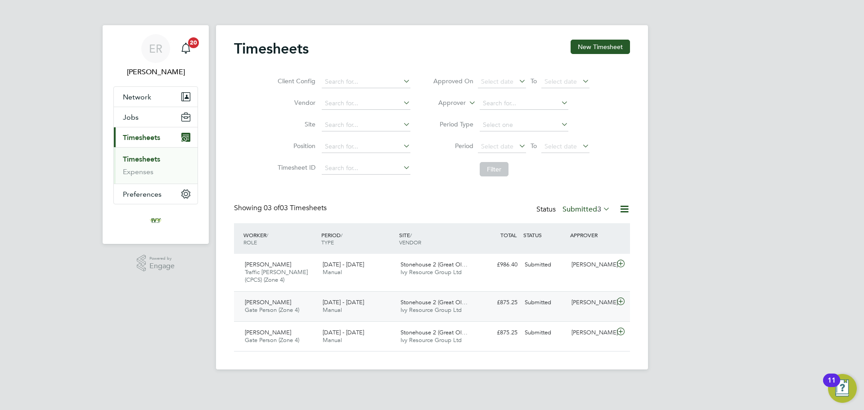
click at [589, 301] on div "[PERSON_NAME]" at bounding box center [591, 302] width 47 height 15
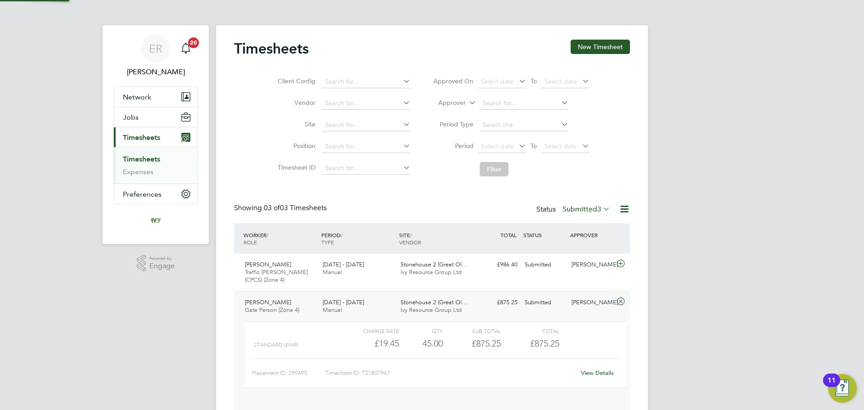
scroll to position [15, 88]
click at [606, 373] on link "View Details" at bounding box center [597, 373] width 33 height 8
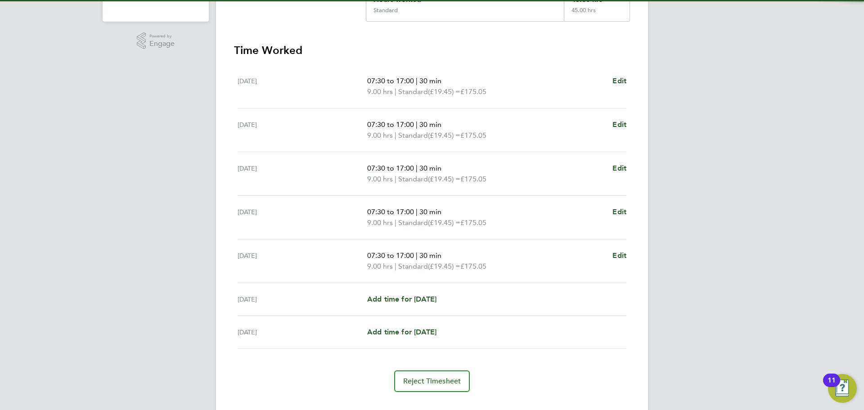
scroll to position [225, 0]
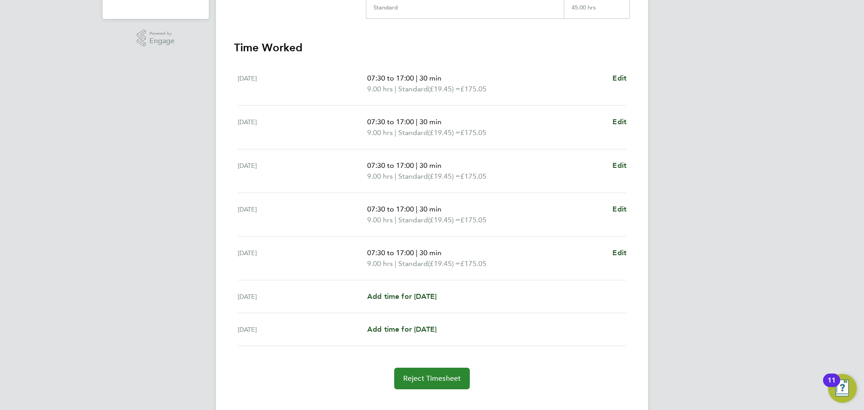
click at [436, 384] on button "Reject Timesheet" at bounding box center [432, 379] width 76 height 22
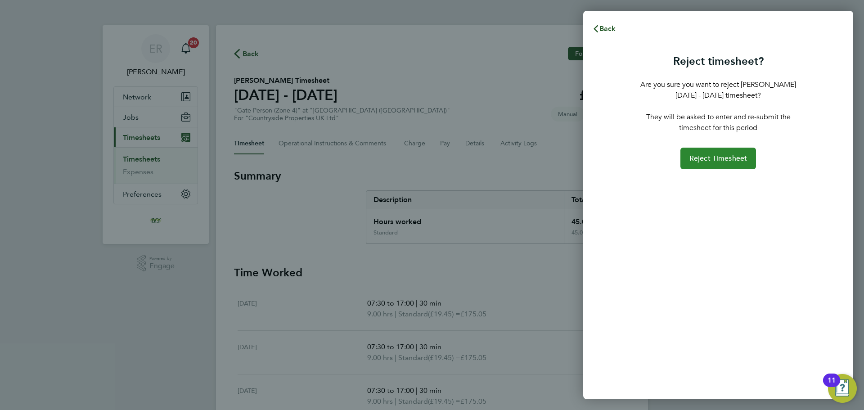
click at [716, 166] on button "Reject Timesheet" at bounding box center [718, 159] width 76 height 22
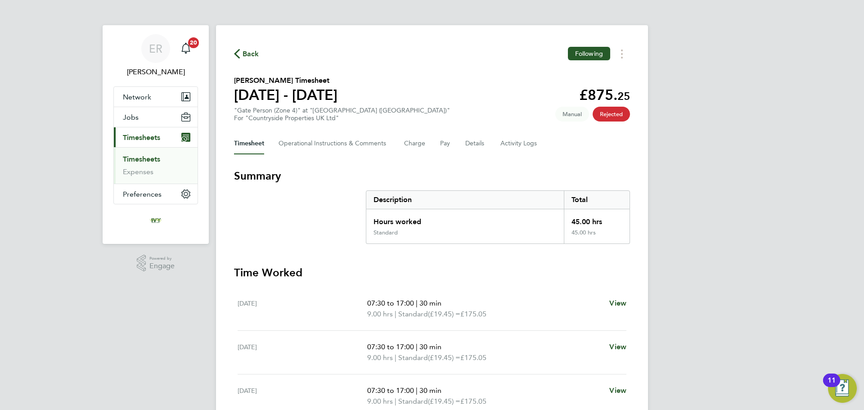
click at [149, 156] on link "Timesheets" at bounding box center [141, 159] width 37 height 9
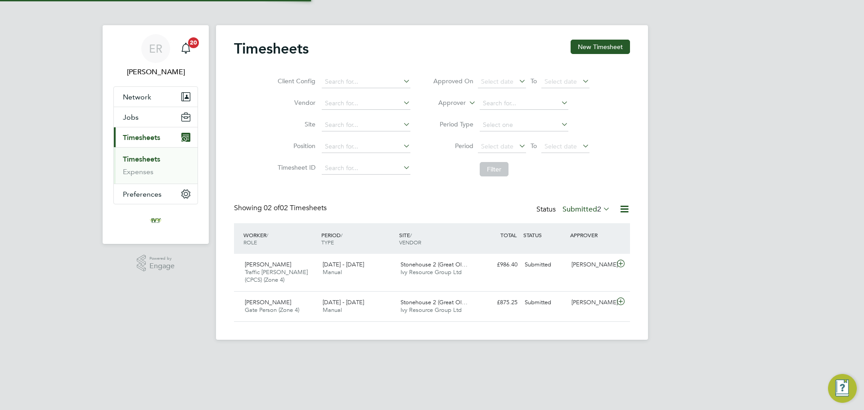
scroll to position [23, 78]
click at [143, 140] on span "Timesheets" at bounding box center [141, 137] width 37 height 9
click at [141, 155] on link "Timesheets" at bounding box center [141, 159] width 37 height 9
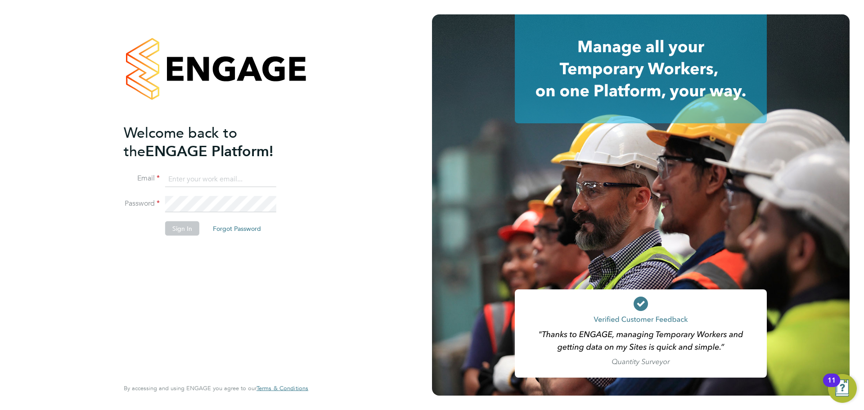
type input "[PERSON_NAME][EMAIL_ADDRESS][DOMAIN_NAME]"
click at [182, 229] on button "Sign In" at bounding box center [182, 228] width 34 height 14
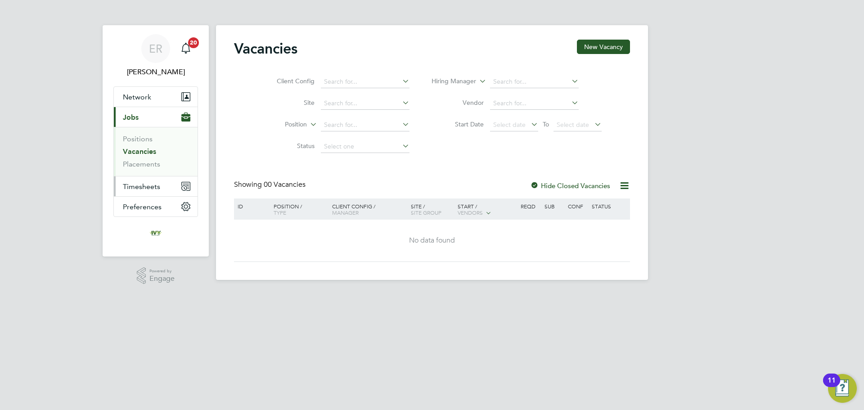
click at [166, 185] on button "Timesheets" at bounding box center [156, 186] width 84 height 20
click at [153, 163] on li "Timesheets" at bounding box center [156, 161] width 67 height 13
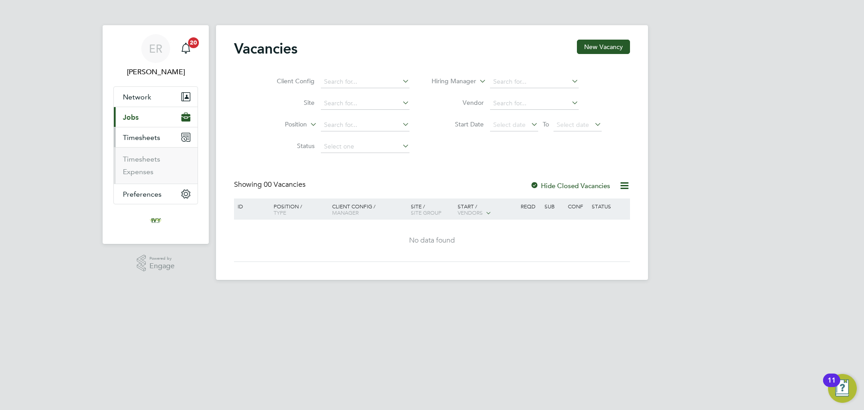
click at [154, 164] on li "Timesheets" at bounding box center [156, 161] width 67 height 13
click at [156, 160] on link "Timesheets" at bounding box center [141, 159] width 37 height 9
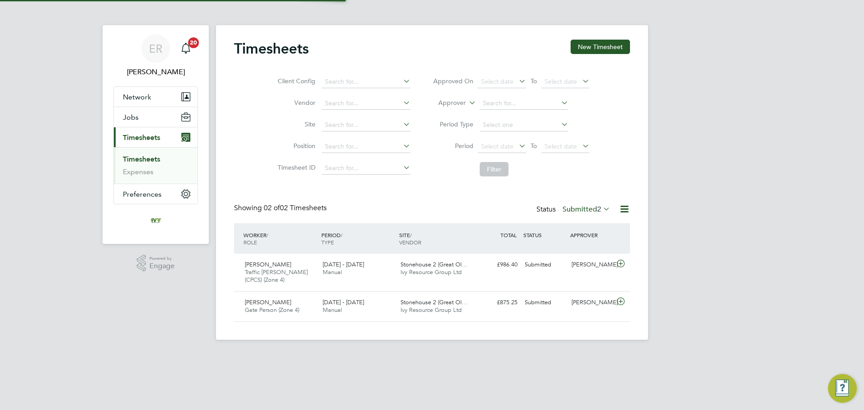
scroll to position [23, 78]
